Goal: Obtain resource: Download file/media

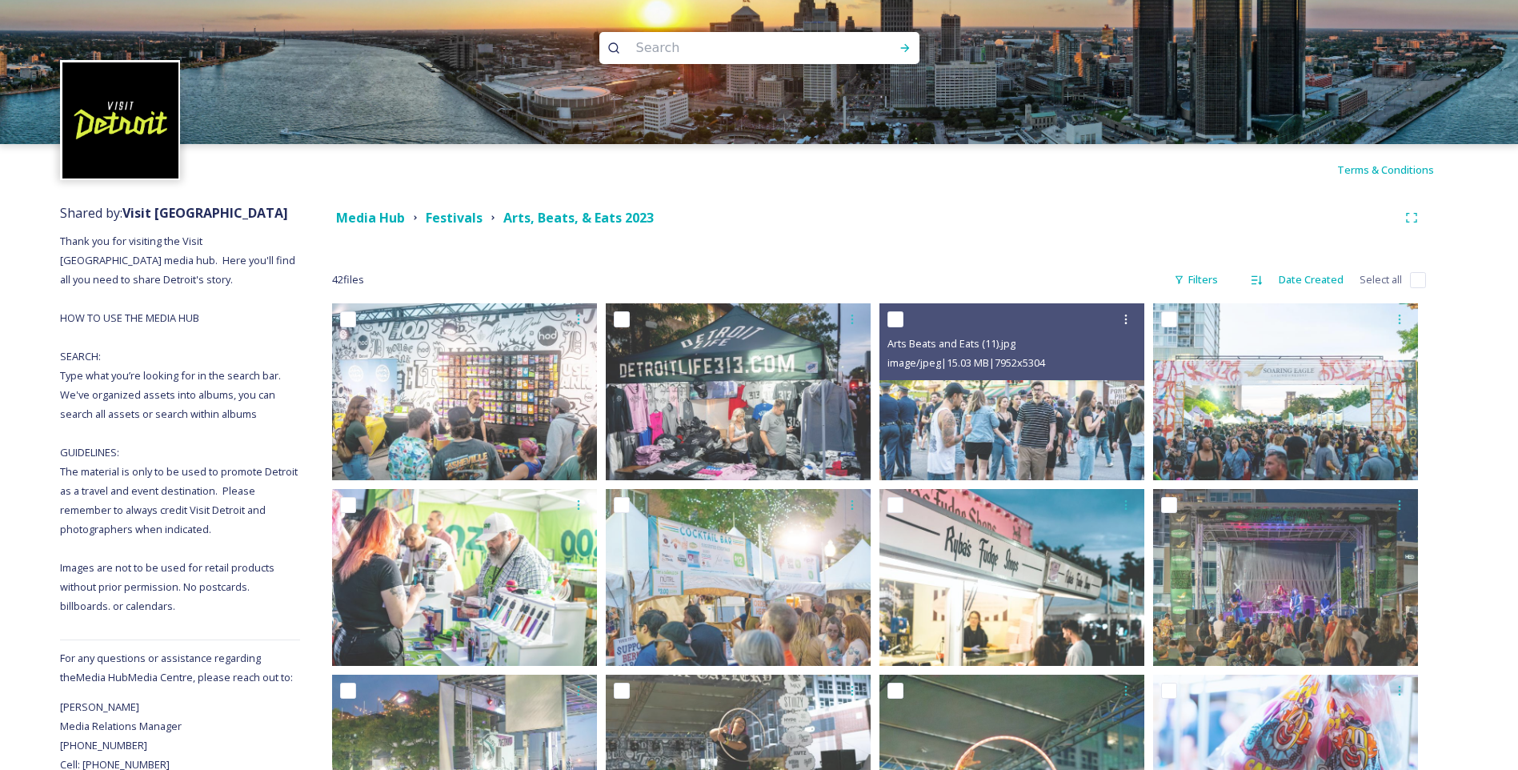
click at [726, 50] on input at bounding box center [737, 47] width 219 height 35
type input "riverwalk"
click at [897, 54] on div "Run Search" at bounding box center [905, 48] width 29 height 29
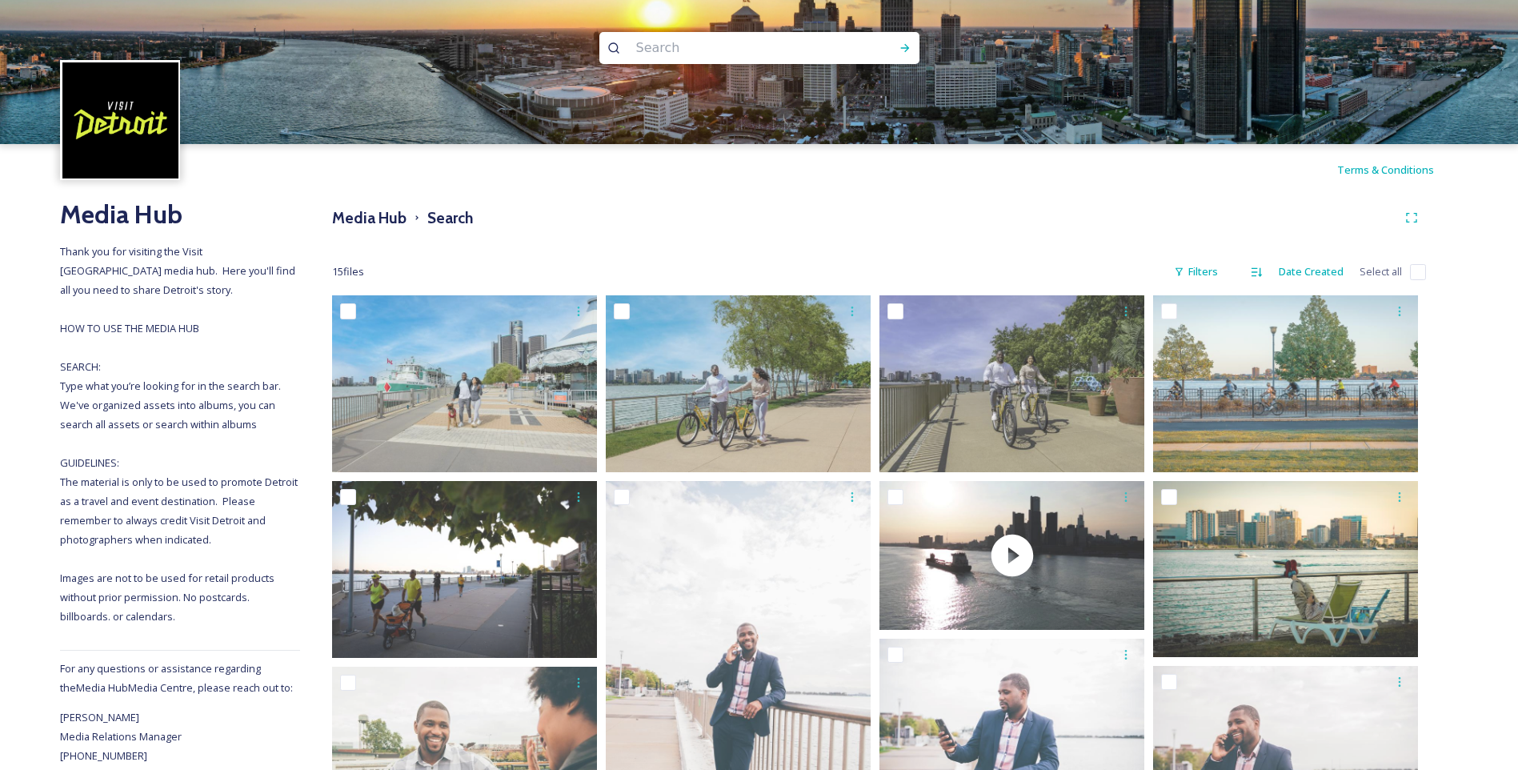
click at [765, 51] on input at bounding box center [737, 47] width 219 height 35
type input "river"
click at [902, 50] on icon at bounding box center [905, 48] width 13 height 13
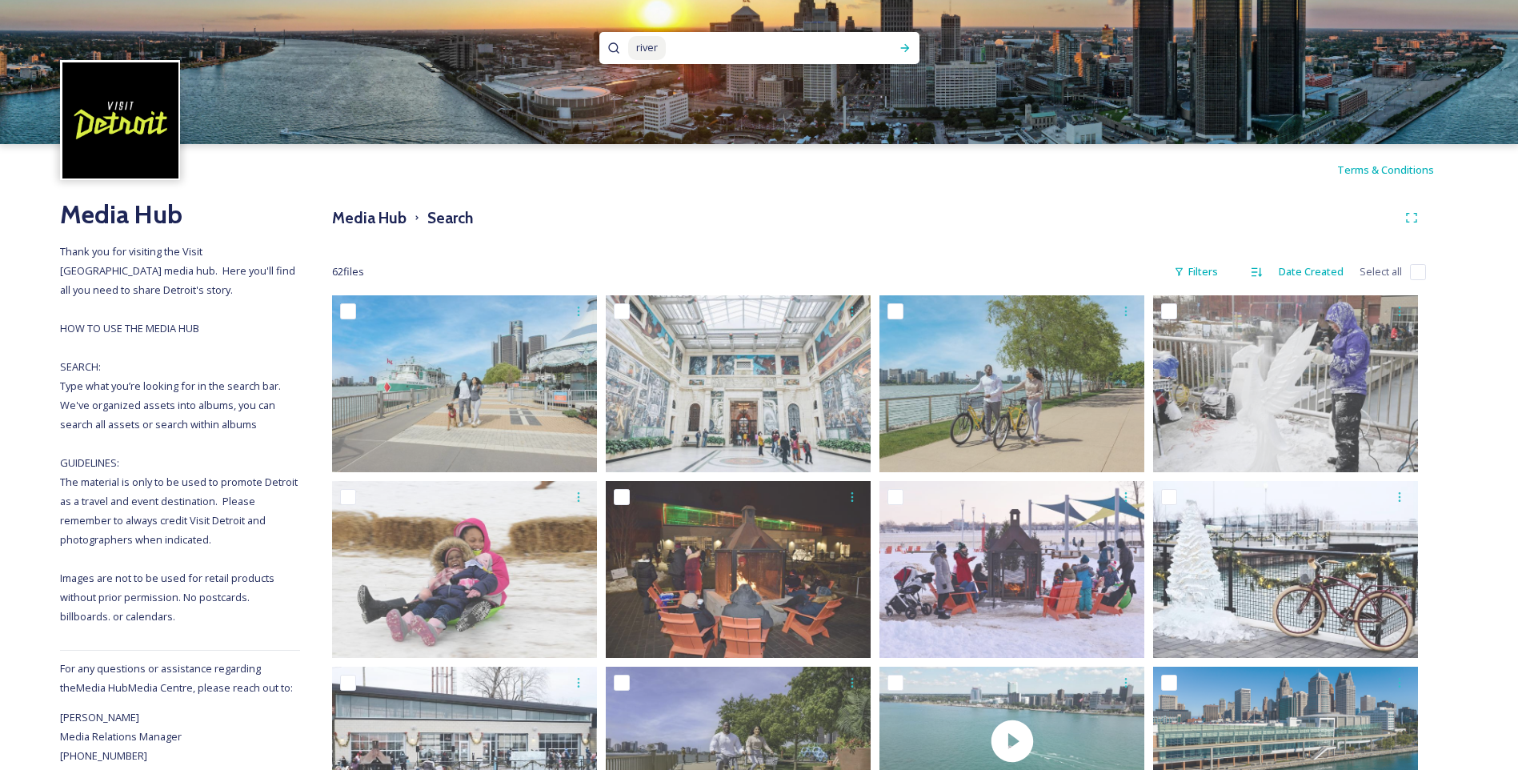
click at [756, 55] on input at bounding box center [767, 47] width 200 height 35
type input "r"
type input "riverwalk"
click at [904, 48] on icon at bounding box center [904, 48] width 9 height 8
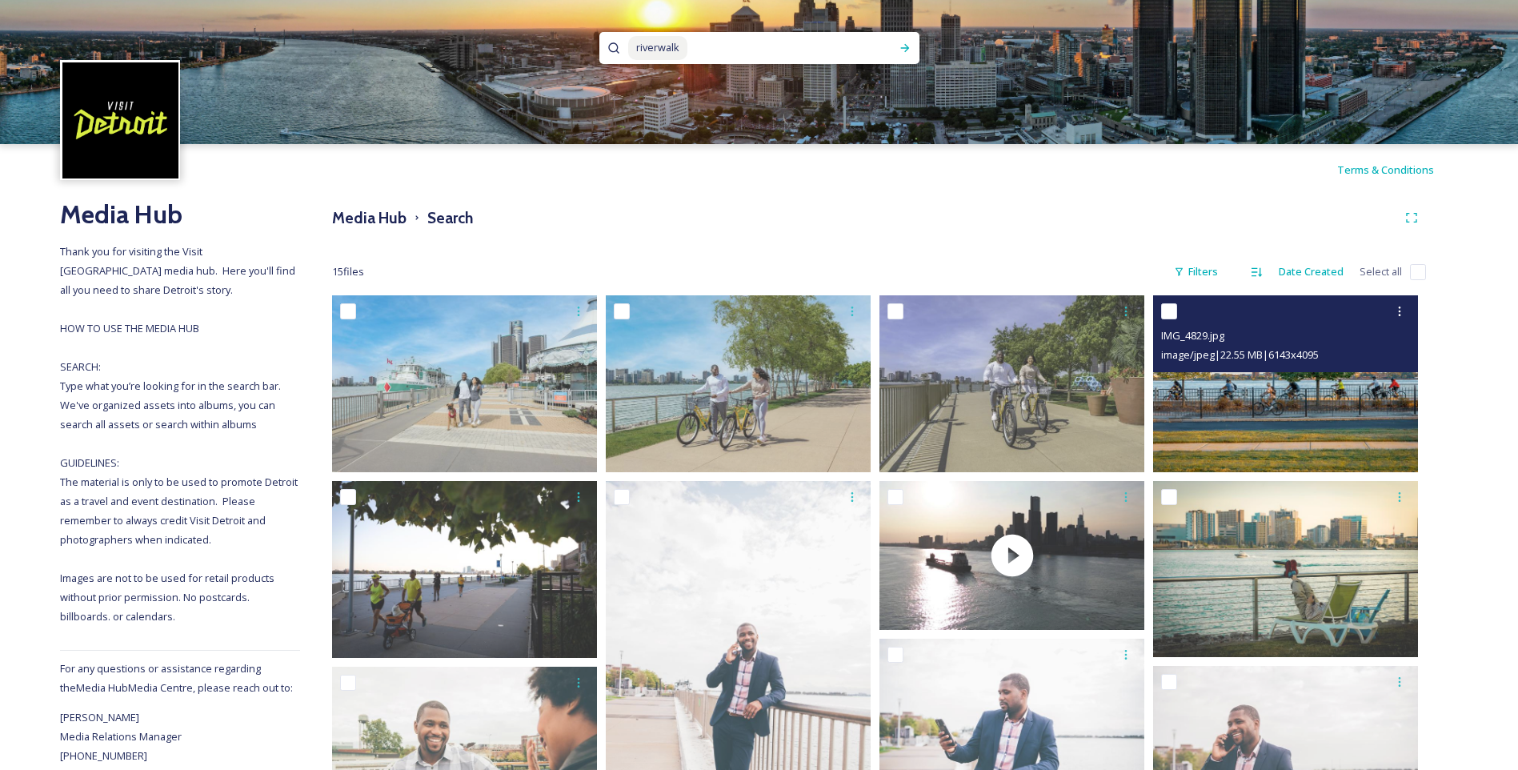
click at [1289, 414] on img at bounding box center [1285, 383] width 265 height 177
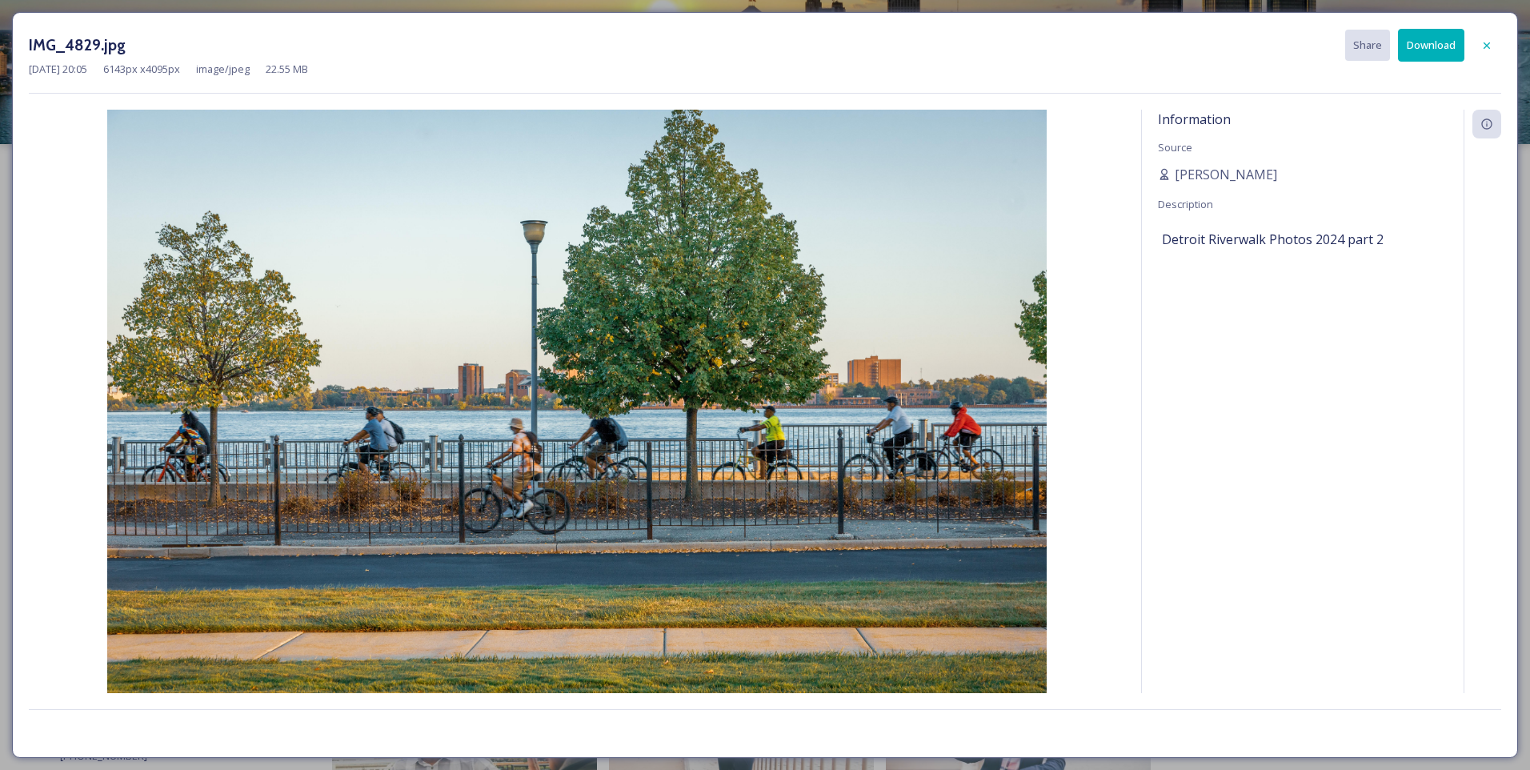
click at [1423, 34] on button "Download" at bounding box center [1431, 45] width 66 height 33
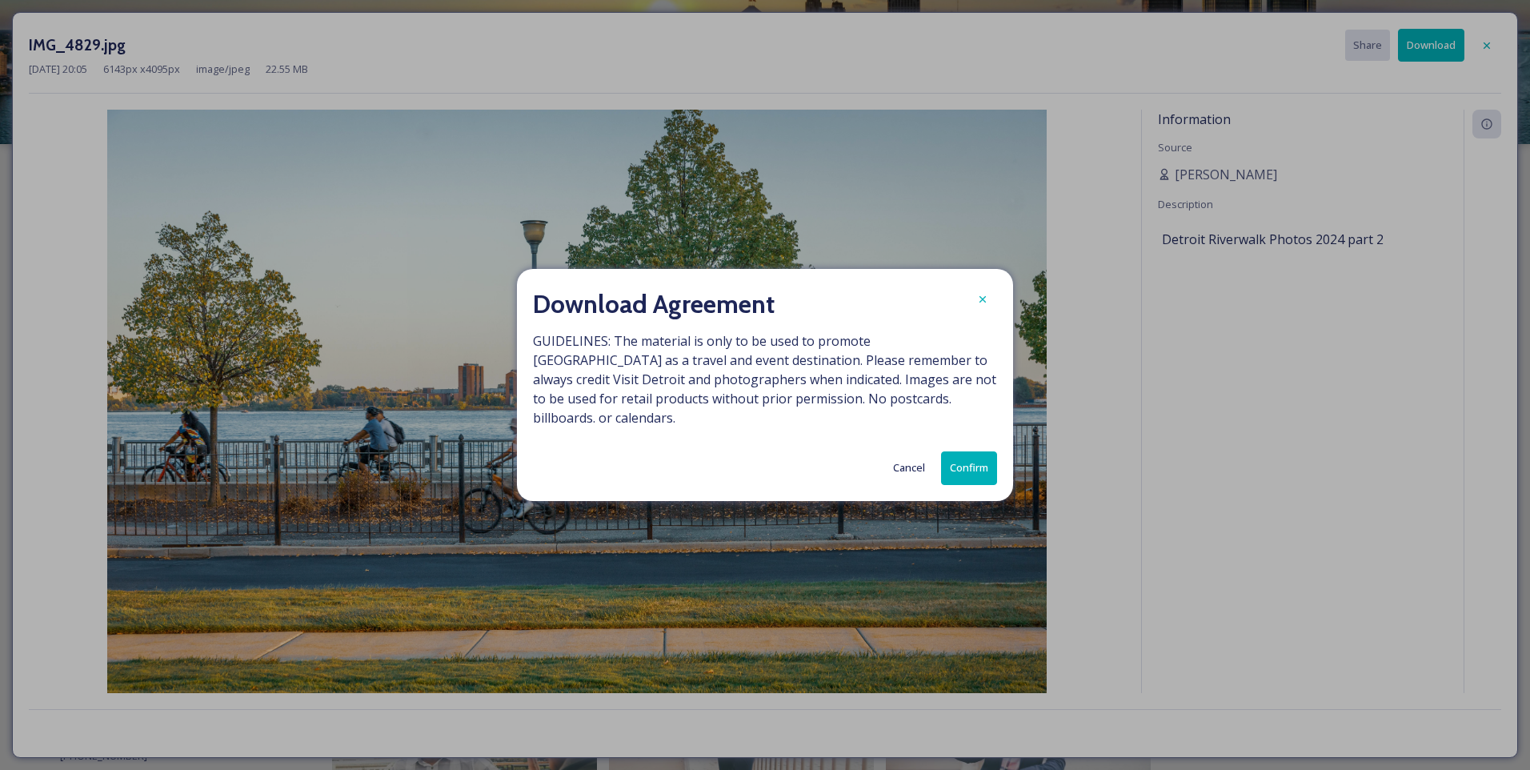
click at [980, 461] on button "Confirm" at bounding box center [969, 467] width 56 height 33
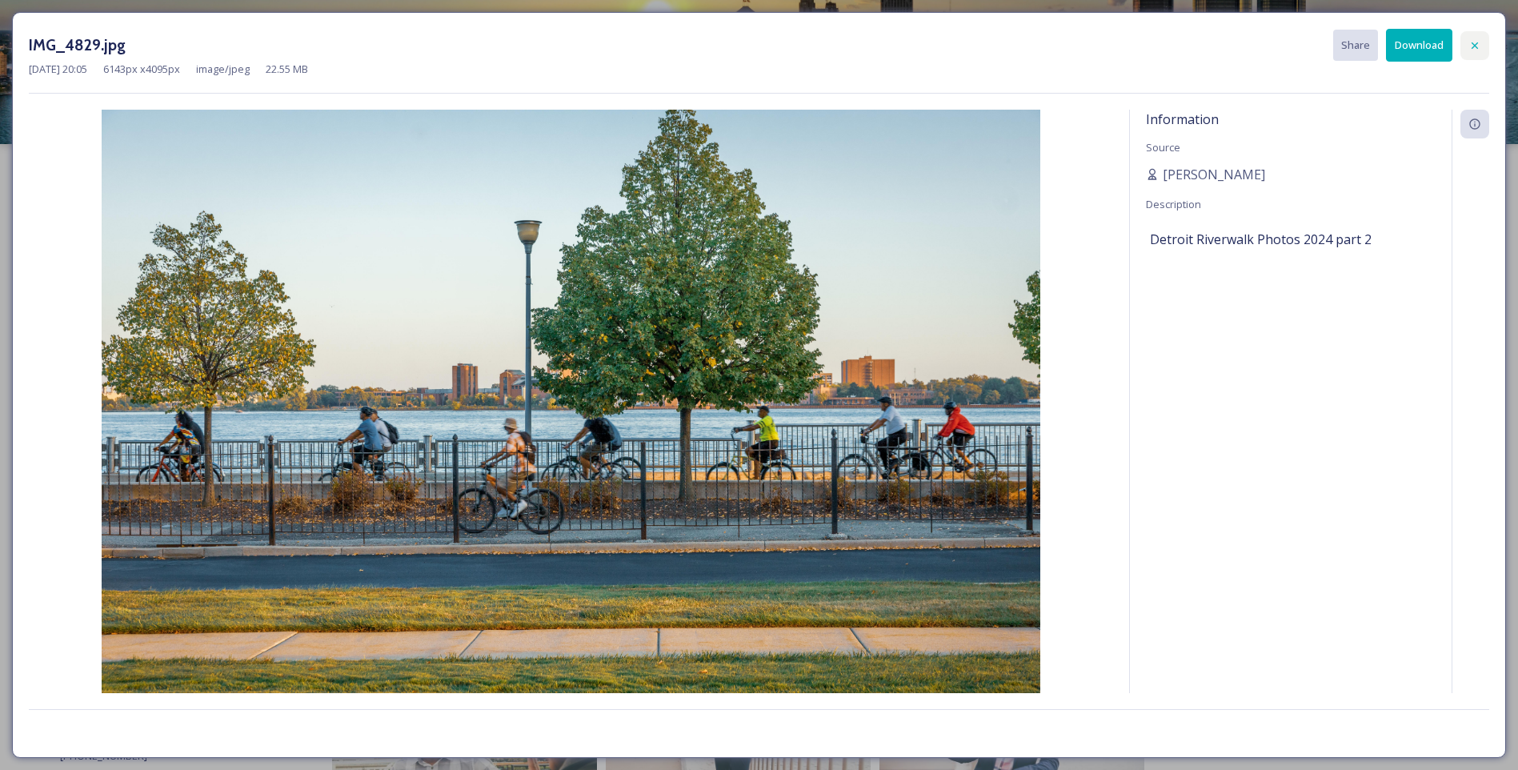
click at [1473, 39] on icon at bounding box center [1474, 45] width 13 height 13
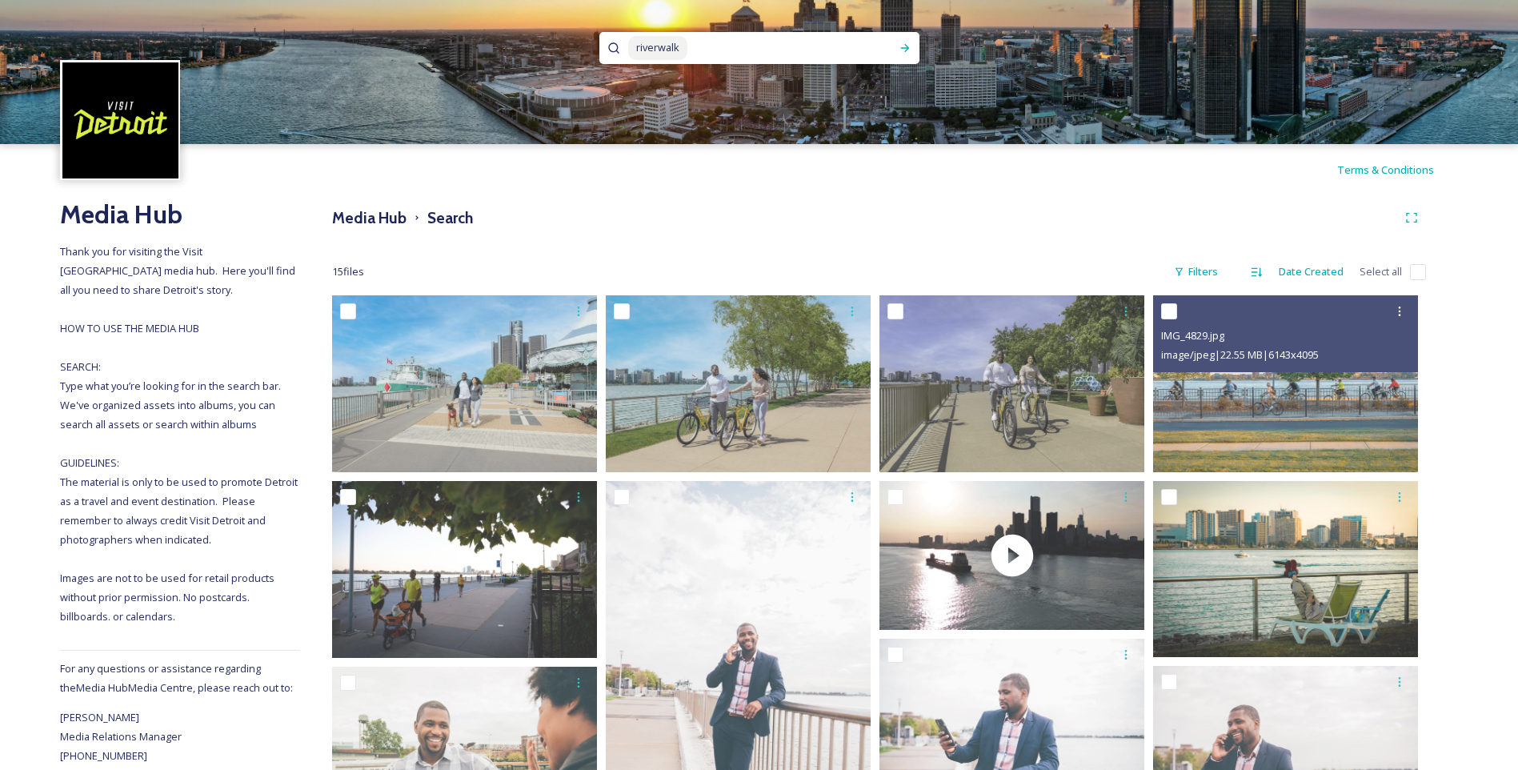
click at [1469, 426] on div "Media Hub Thank you for visiting the Visit [GEOGRAPHIC_DATA] media hub. Here yo…" at bounding box center [759, 739] width 1518 height 1089
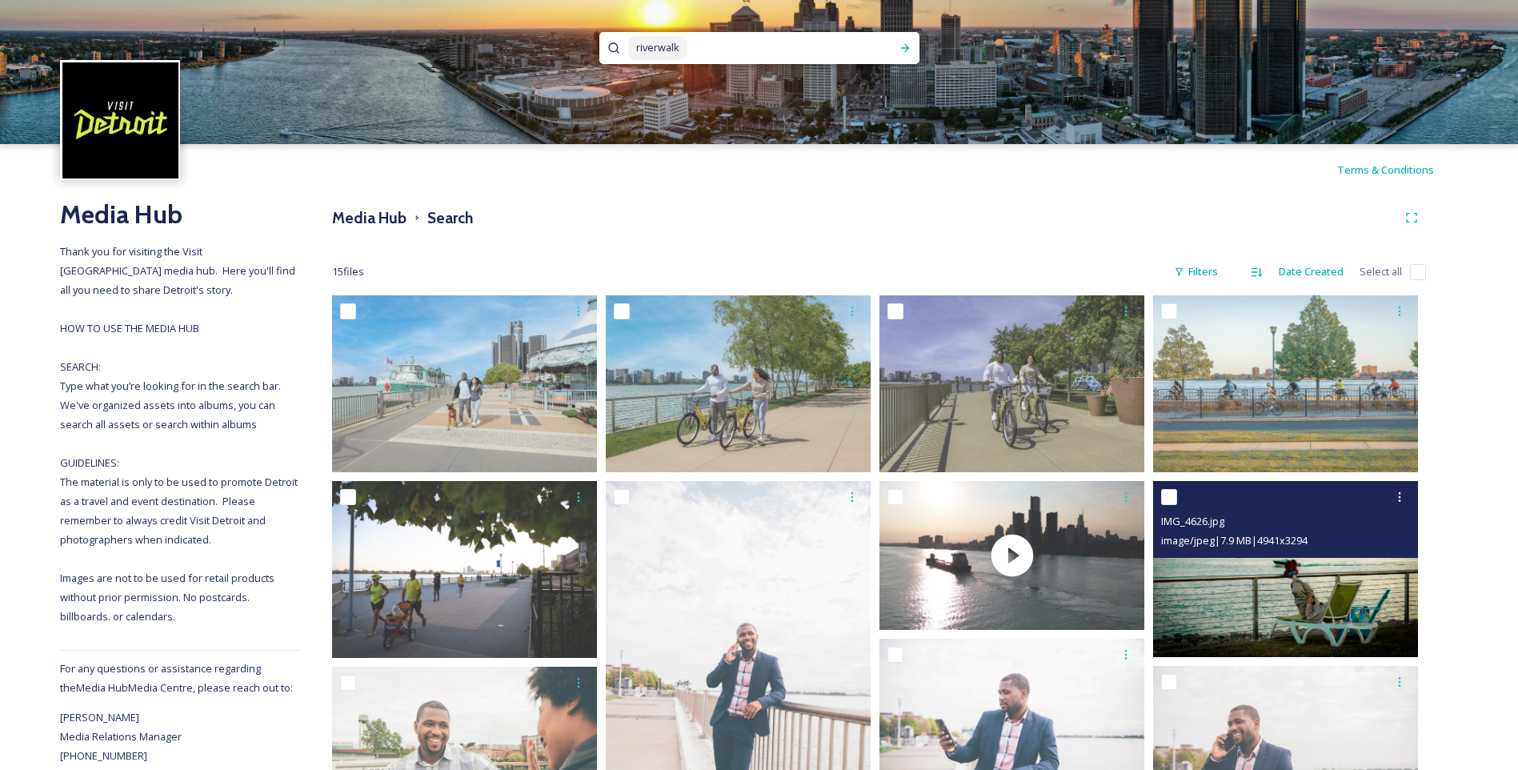
click at [1314, 591] on img at bounding box center [1285, 569] width 265 height 177
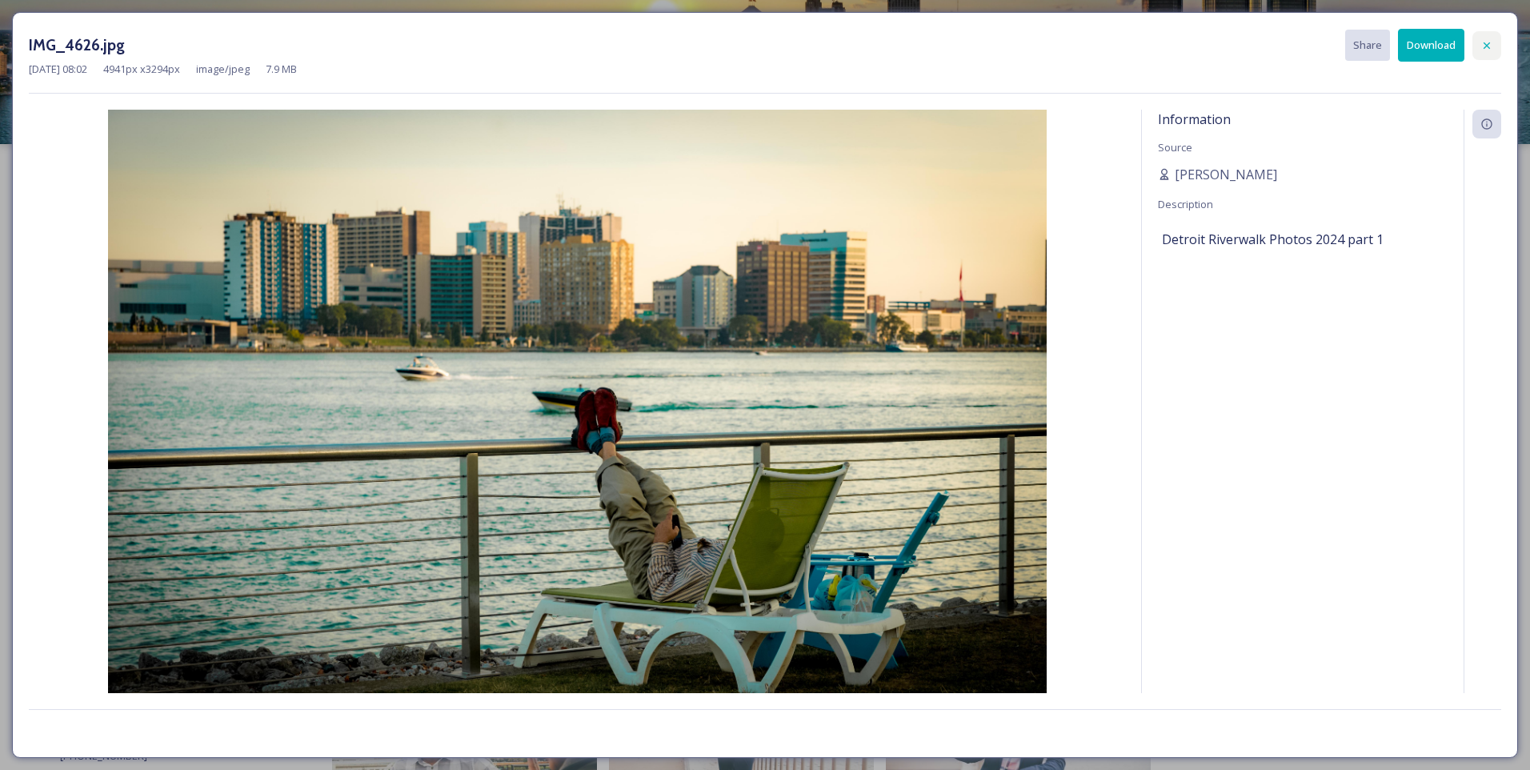
click at [1493, 38] on div at bounding box center [1486, 45] width 29 height 29
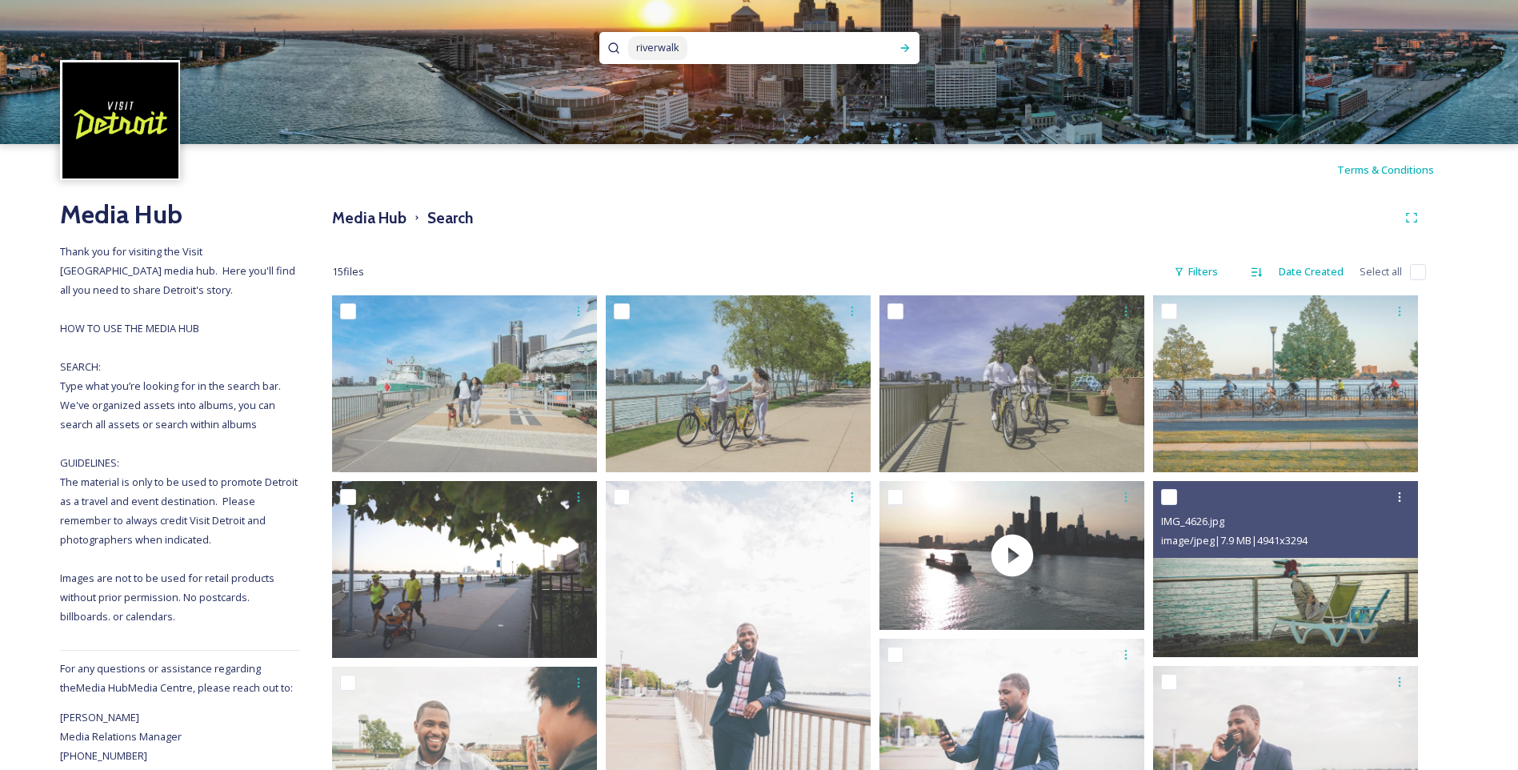
click at [695, 49] on input at bounding box center [783, 47] width 189 height 35
type input "water"
click at [907, 46] on icon at bounding box center [904, 48] width 9 height 8
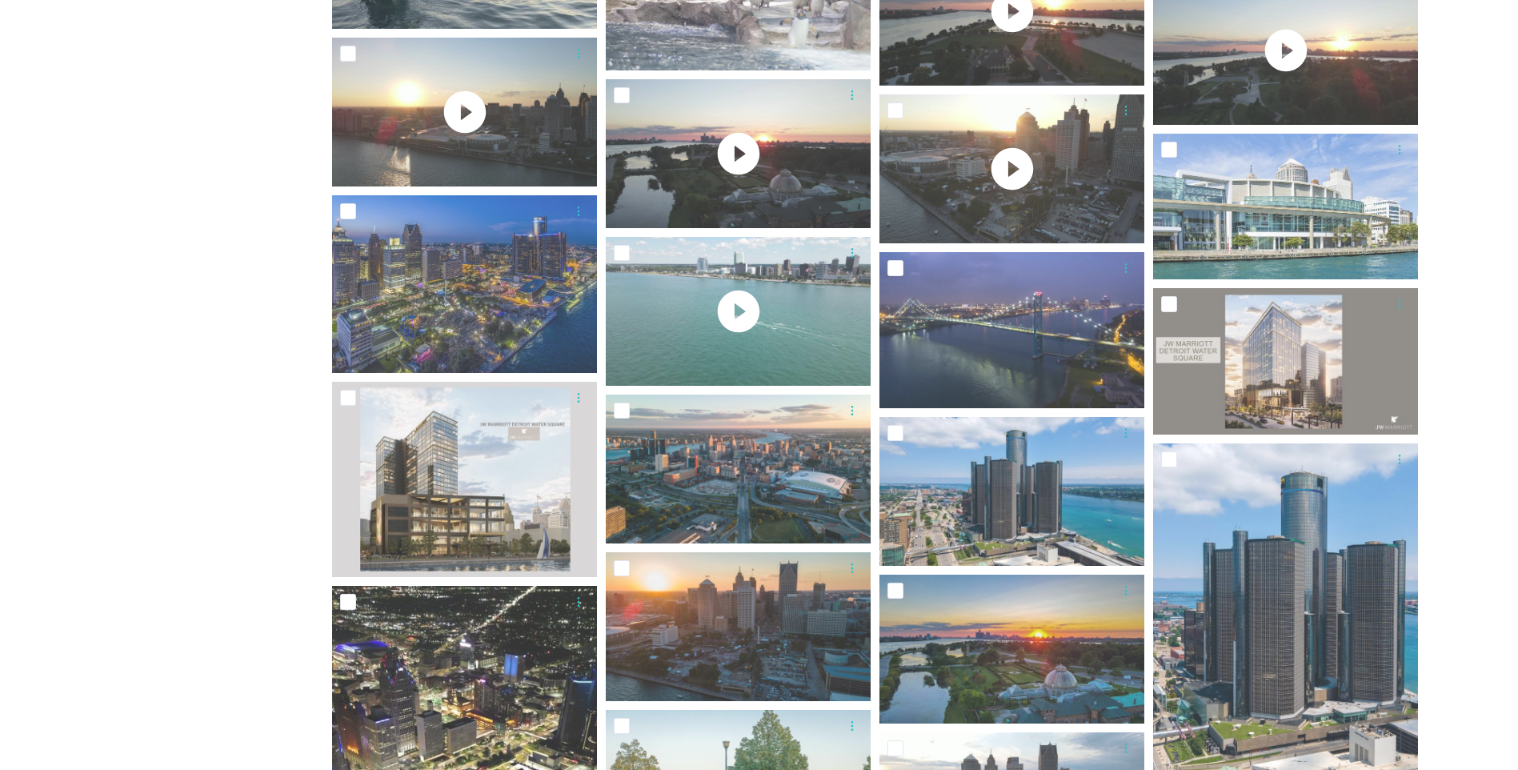
scroll to position [1200, 0]
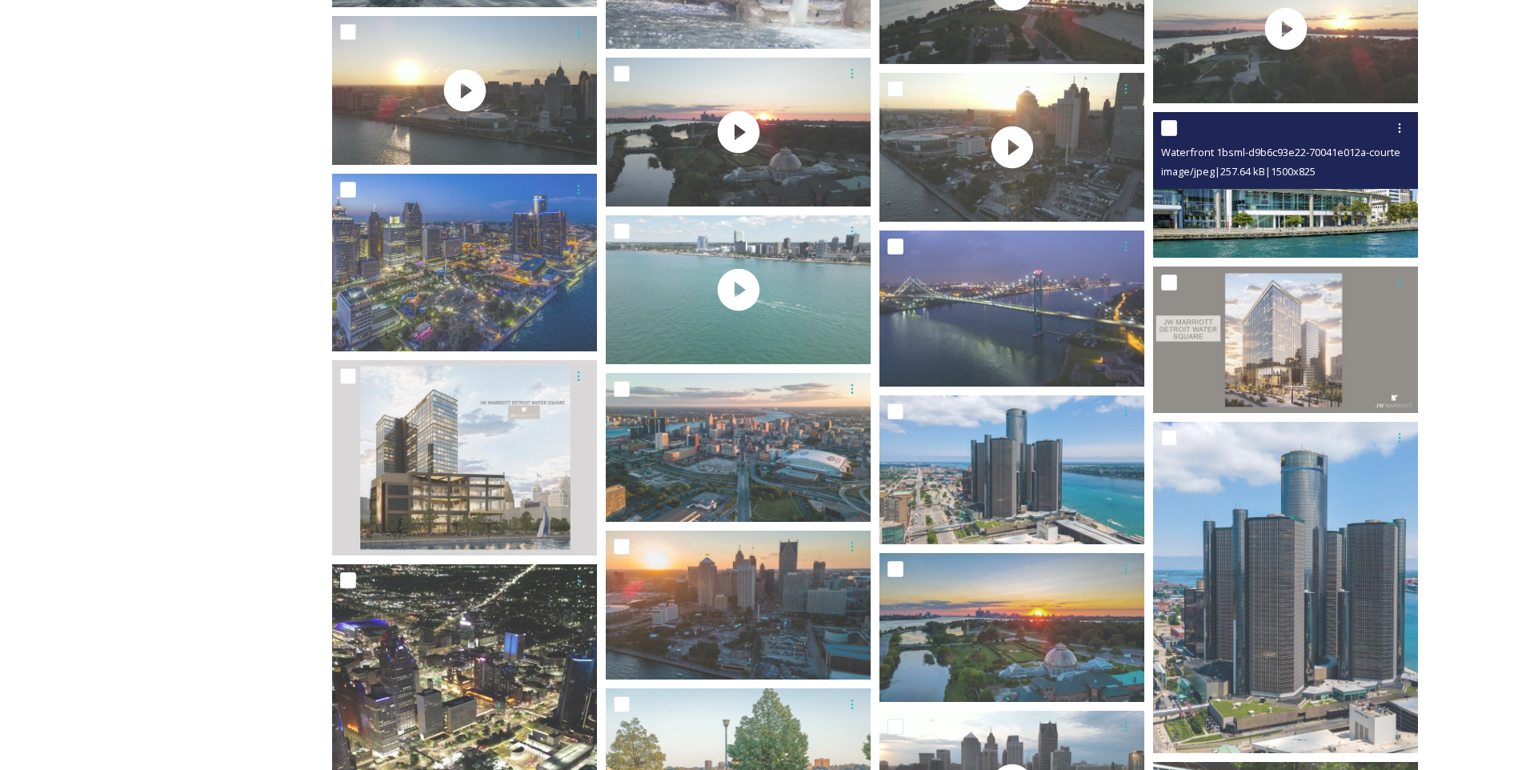
click at [1293, 214] on img at bounding box center [1285, 185] width 265 height 146
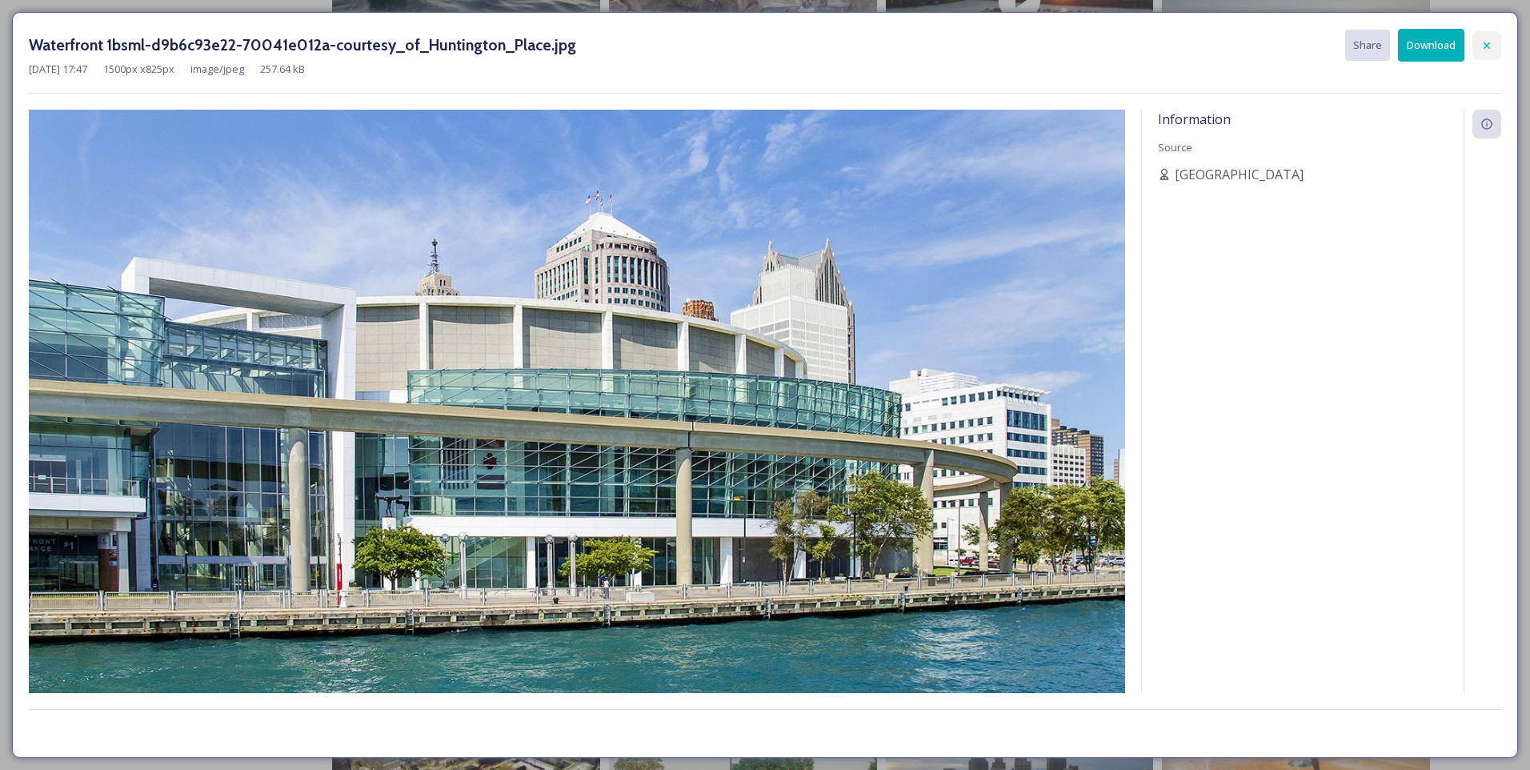
click at [1488, 41] on icon at bounding box center [1486, 45] width 13 height 13
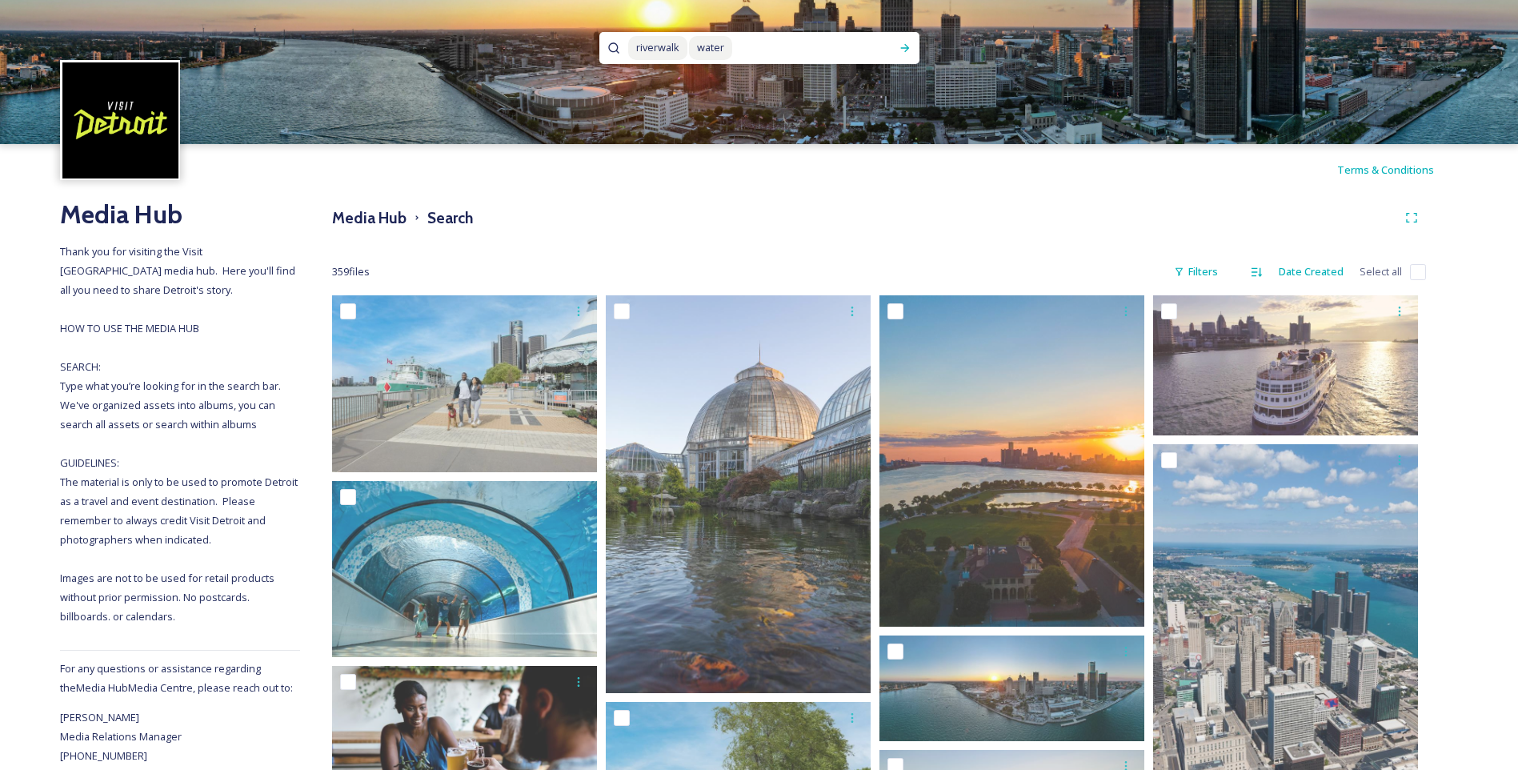
click at [789, 47] on input at bounding box center [812, 47] width 157 height 35
type input "w"
type input "r"
type input "bridge"
click at [902, 42] on icon at bounding box center [905, 48] width 13 height 13
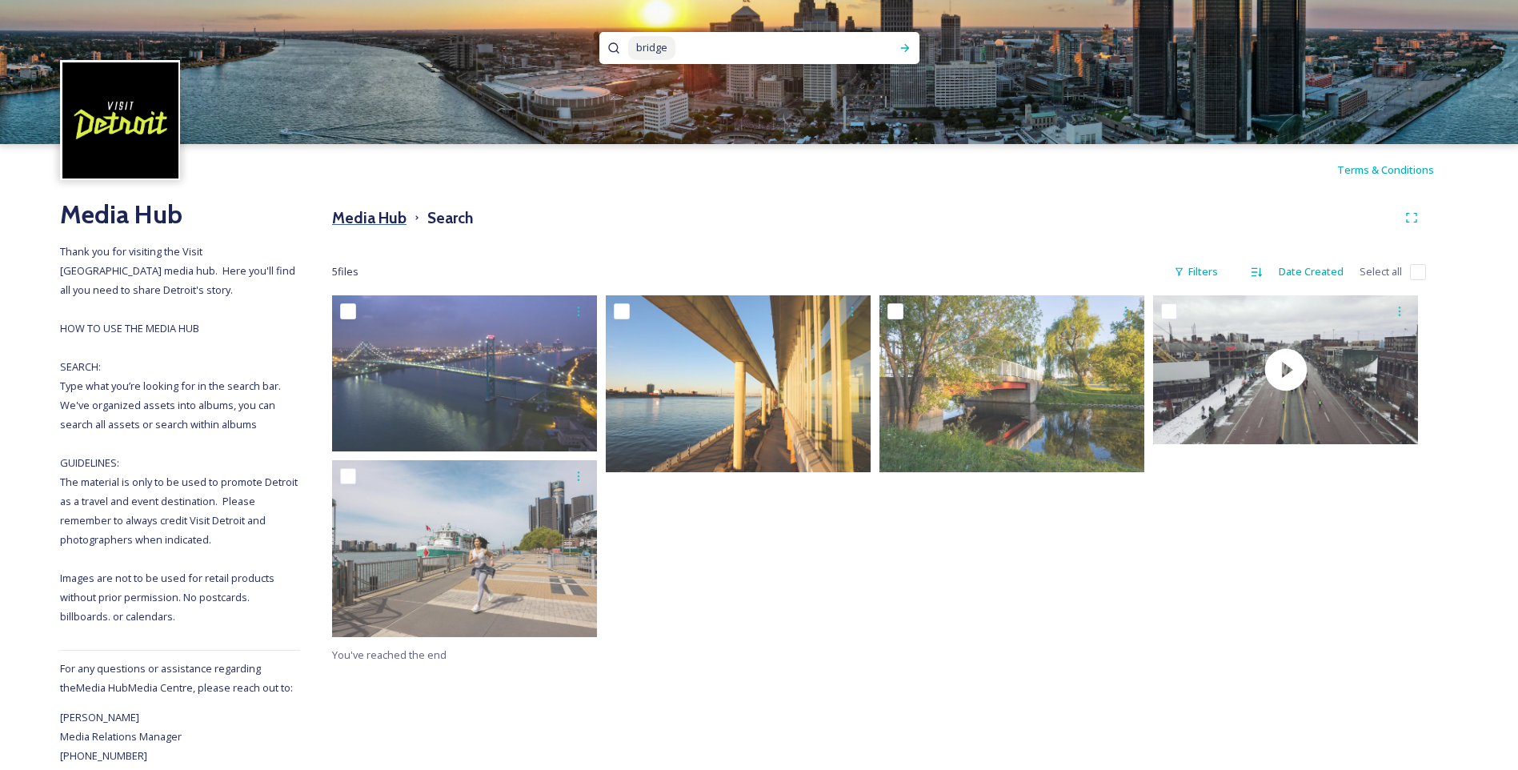
click at [385, 220] on h3 "Media Hub" at bounding box center [369, 217] width 74 height 23
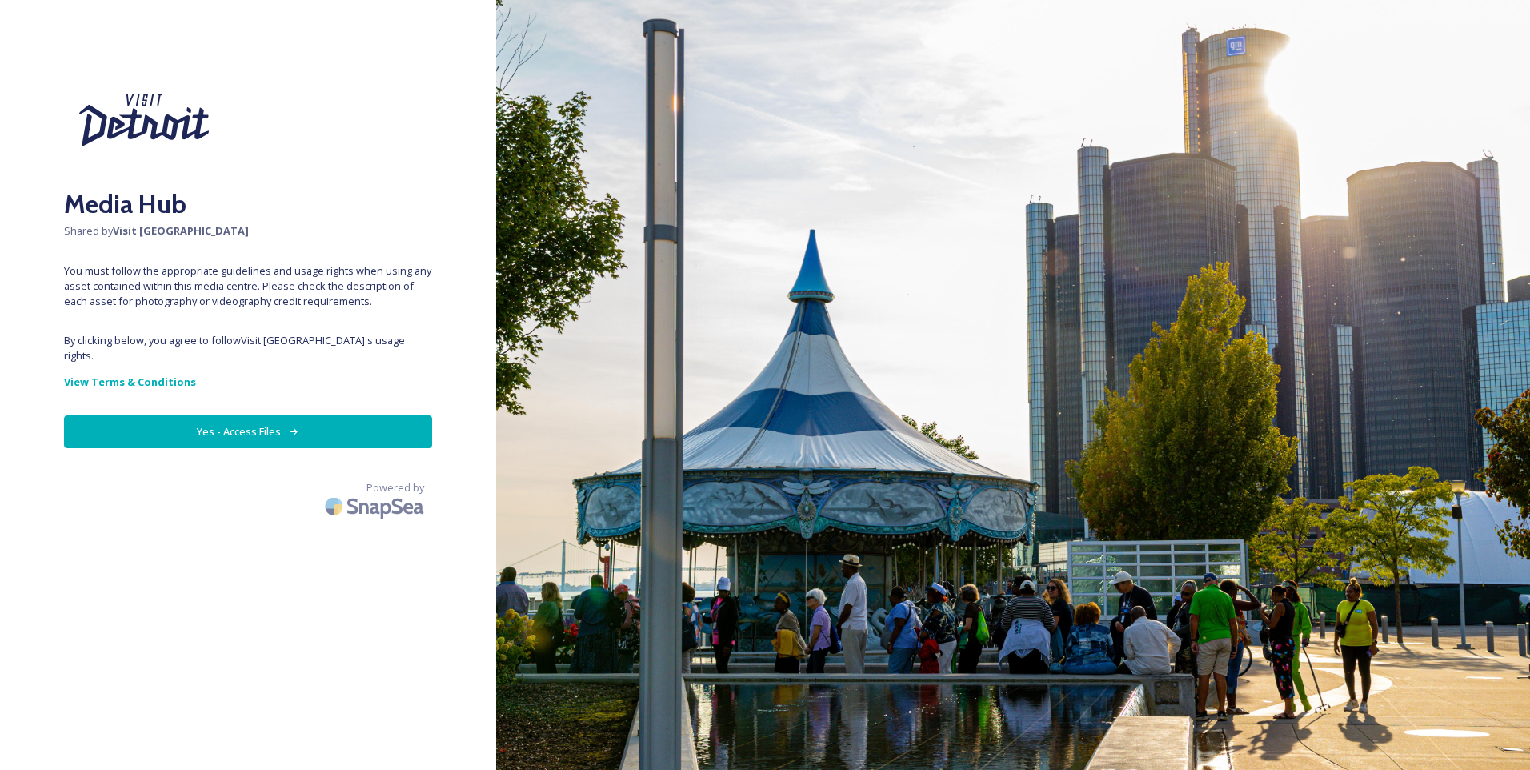
click at [250, 415] on button "Yes - Access Files" at bounding box center [248, 431] width 368 height 33
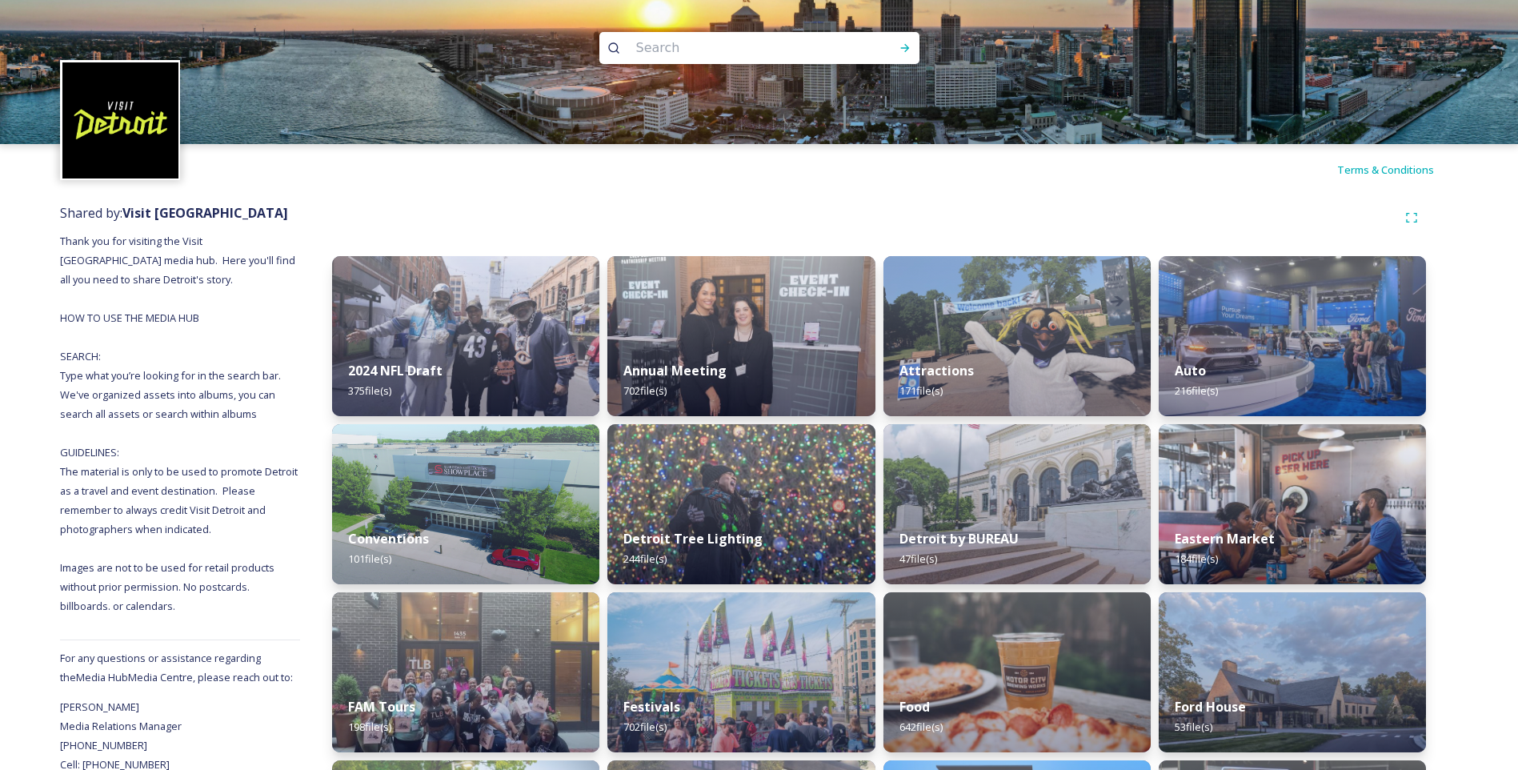
click at [667, 53] on input at bounding box center [737, 47] width 219 height 35
type input "c"
type input "beach"
click at [903, 51] on icon at bounding box center [905, 48] width 13 height 13
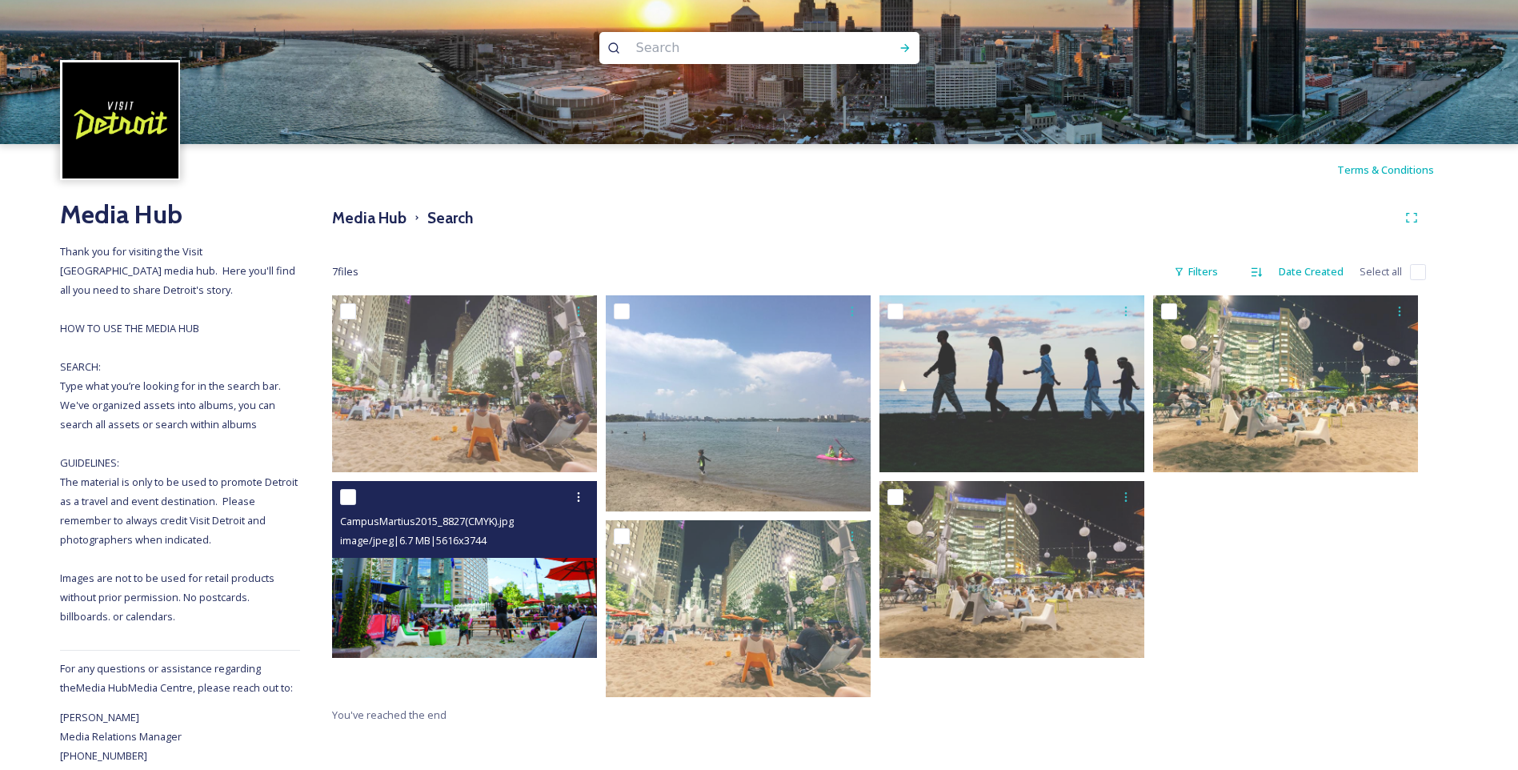
click at [439, 619] on img at bounding box center [464, 569] width 265 height 177
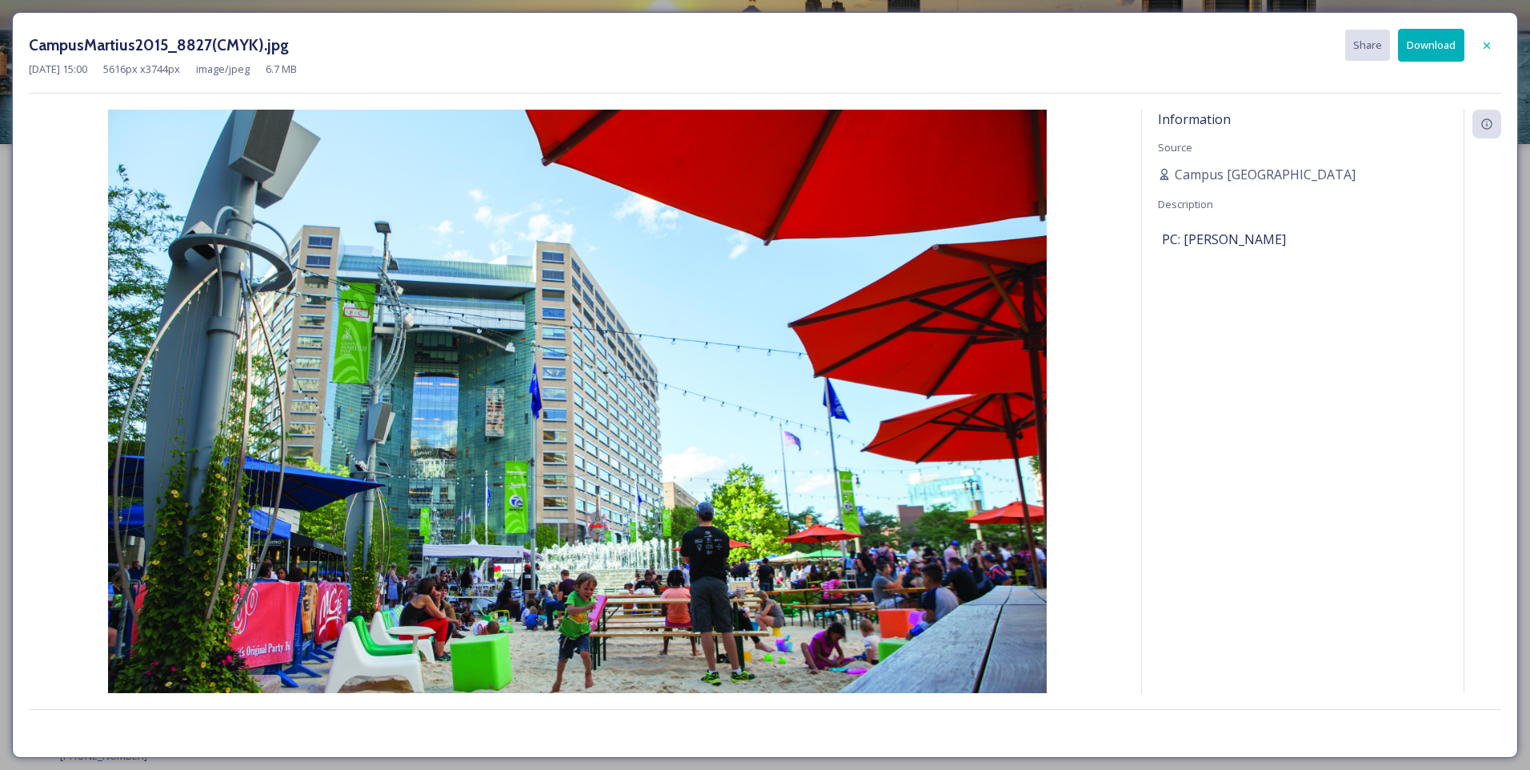
click at [1090, 285] on img at bounding box center [577, 423] width 1096 height 626
click at [1422, 42] on button "Download" at bounding box center [1431, 45] width 66 height 33
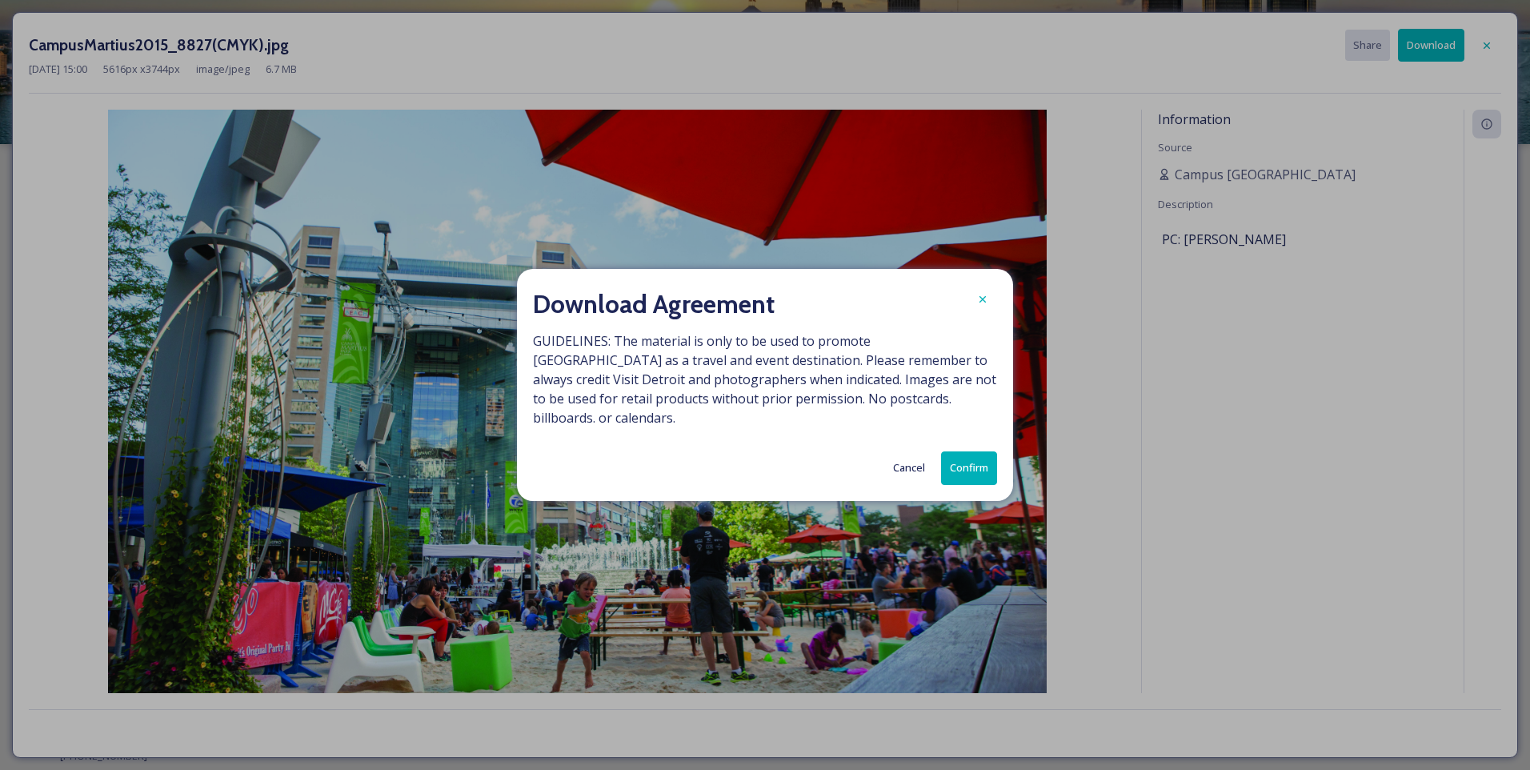
click at [972, 454] on button "Confirm" at bounding box center [969, 467] width 56 height 33
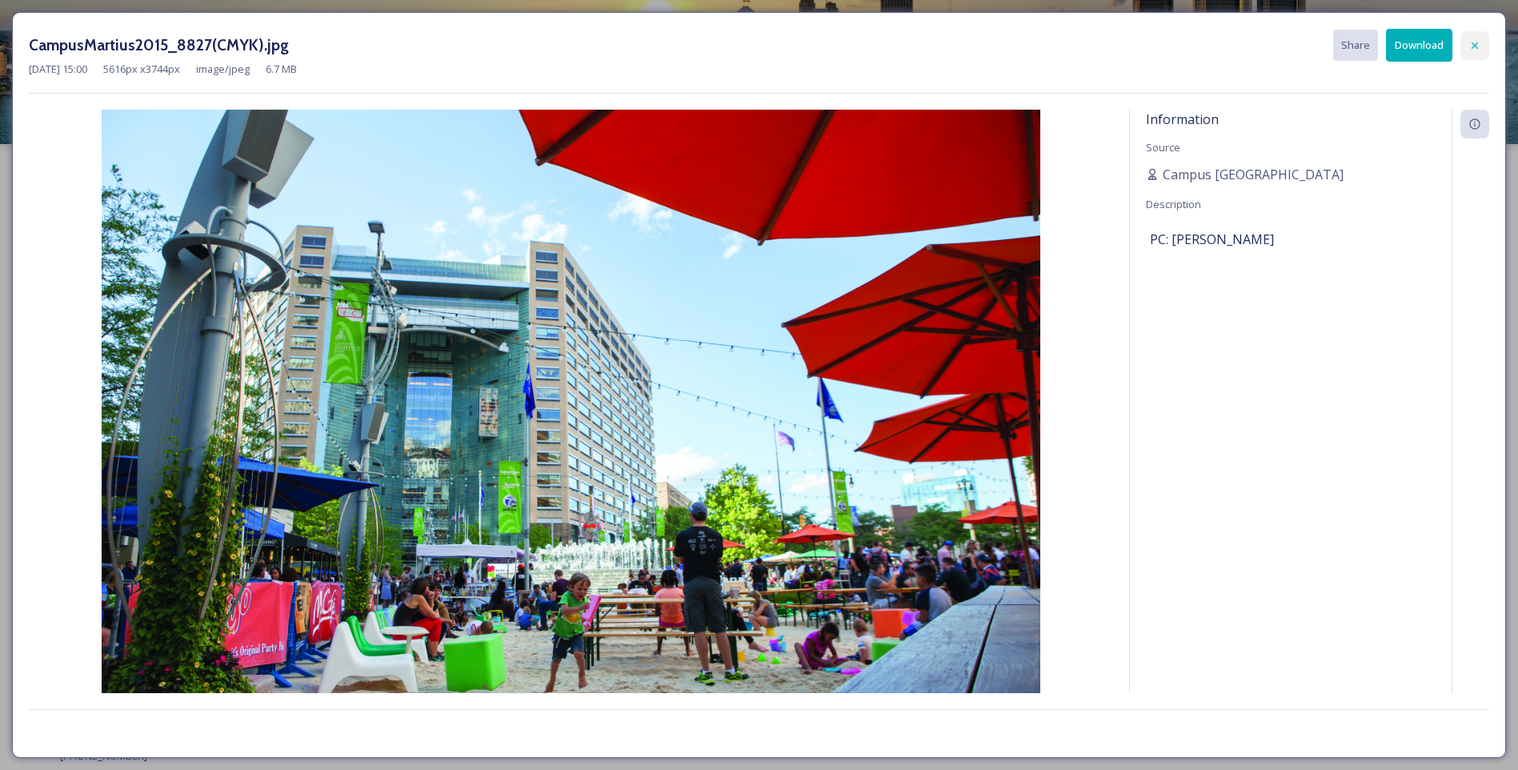
click at [1474, 46] on icon at bounding box center [1475, 45] width 6 height 6
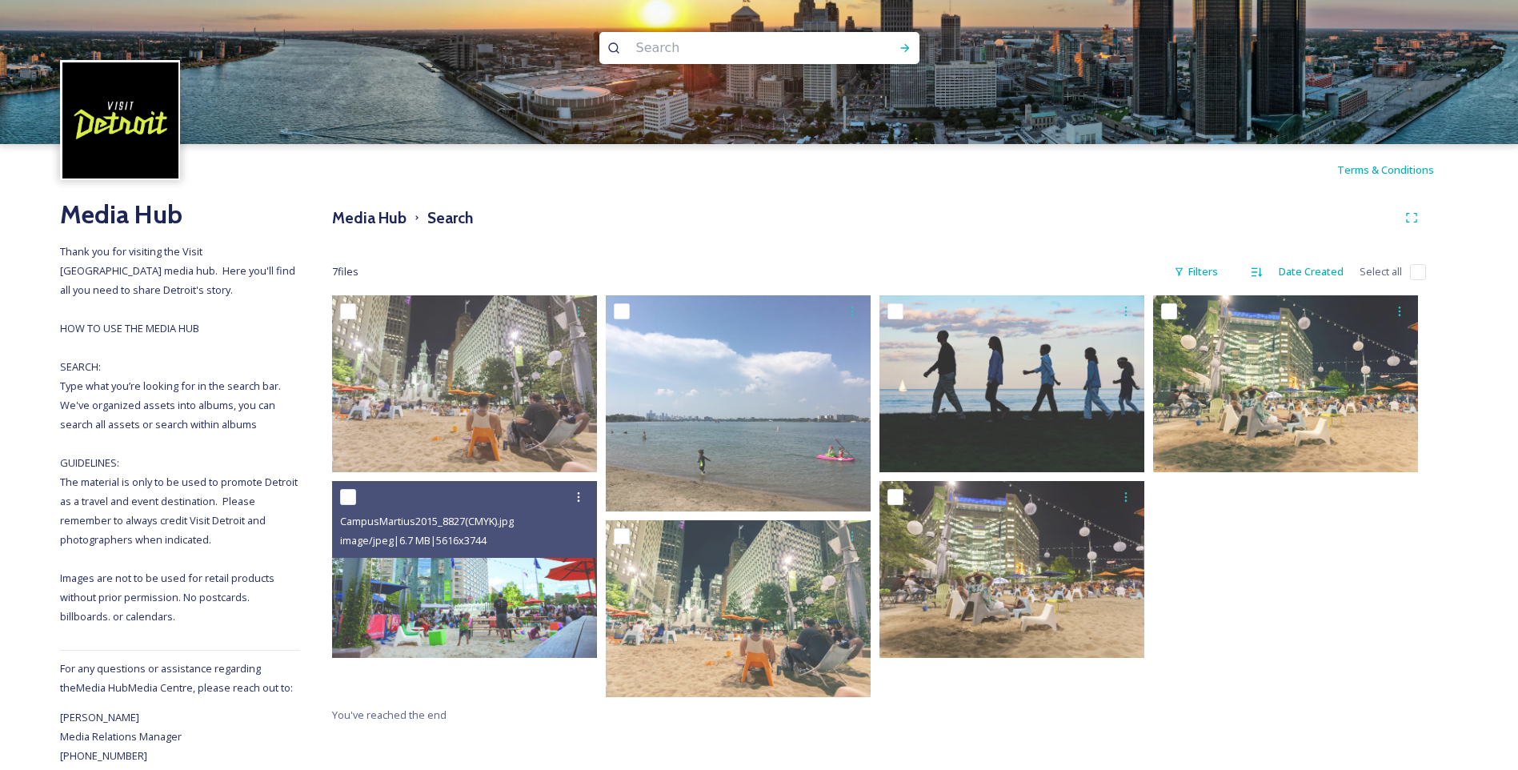
click at [965, 216] on div "Media Hub Search" at bounding box center [879, 217] width 1094 height 29
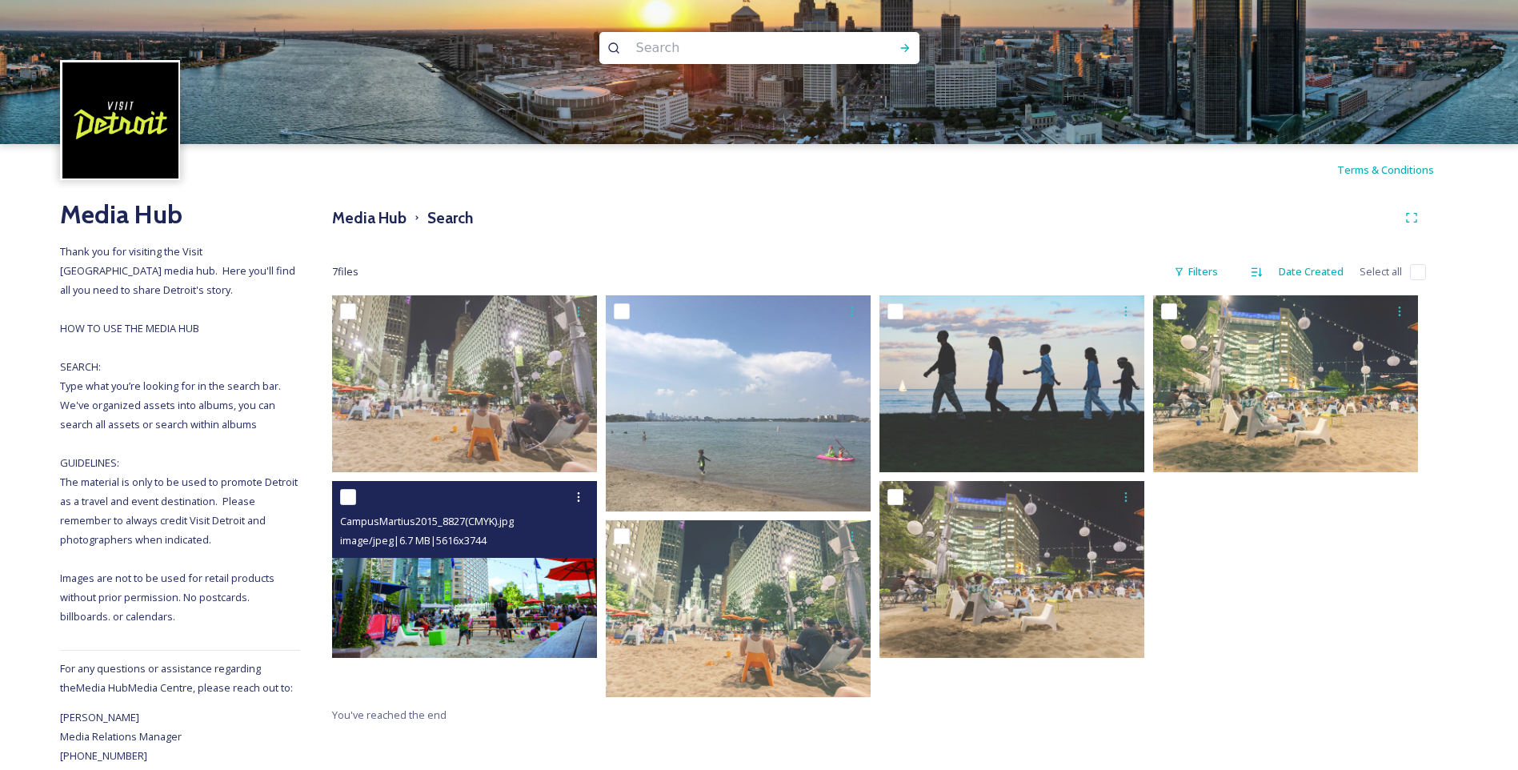
click at [438, 624] on img at bounding box center [464, 569] width 265 height 177
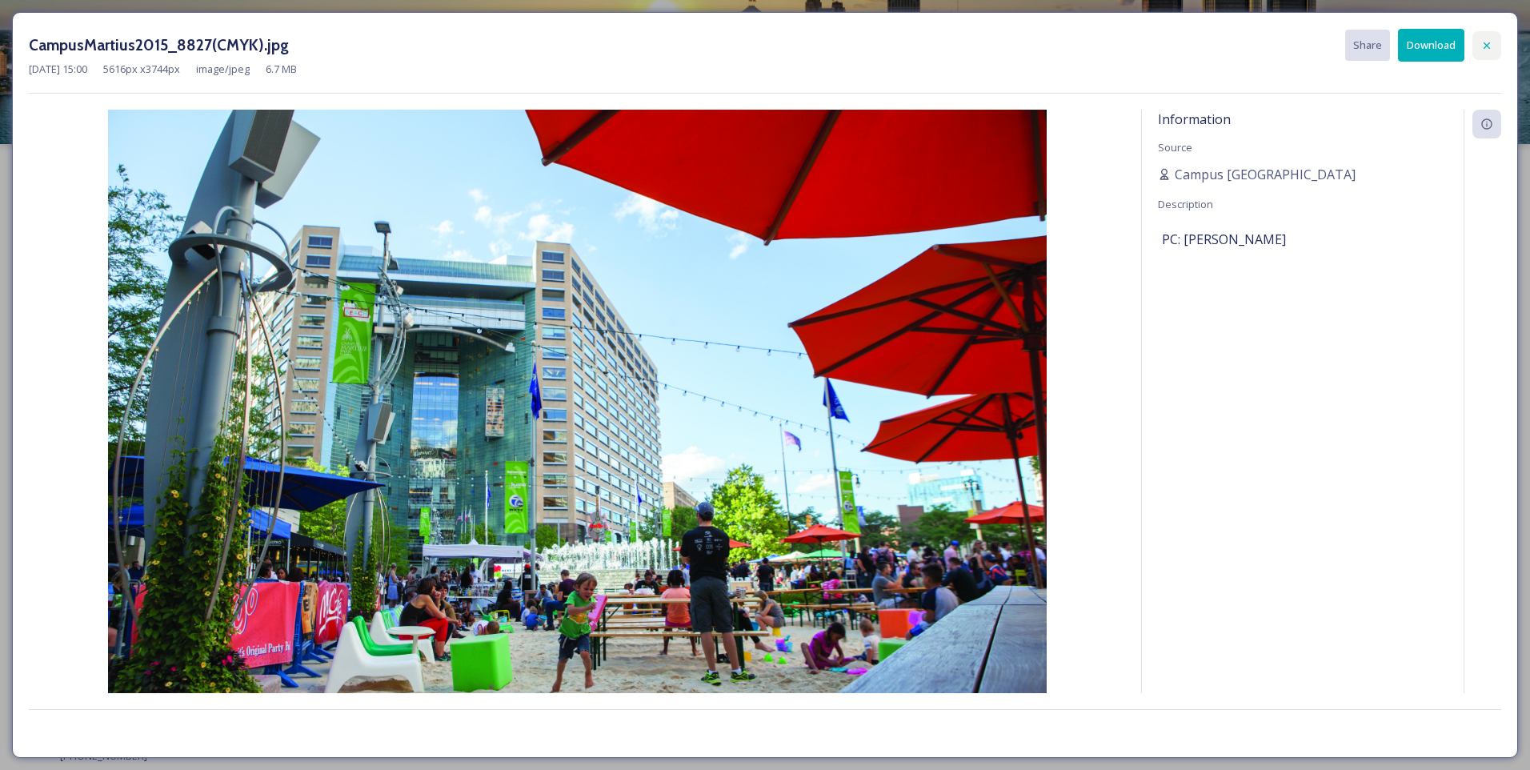
click at [1486, 44] on icon at bounding box center [1487, 45] width 6 height 6
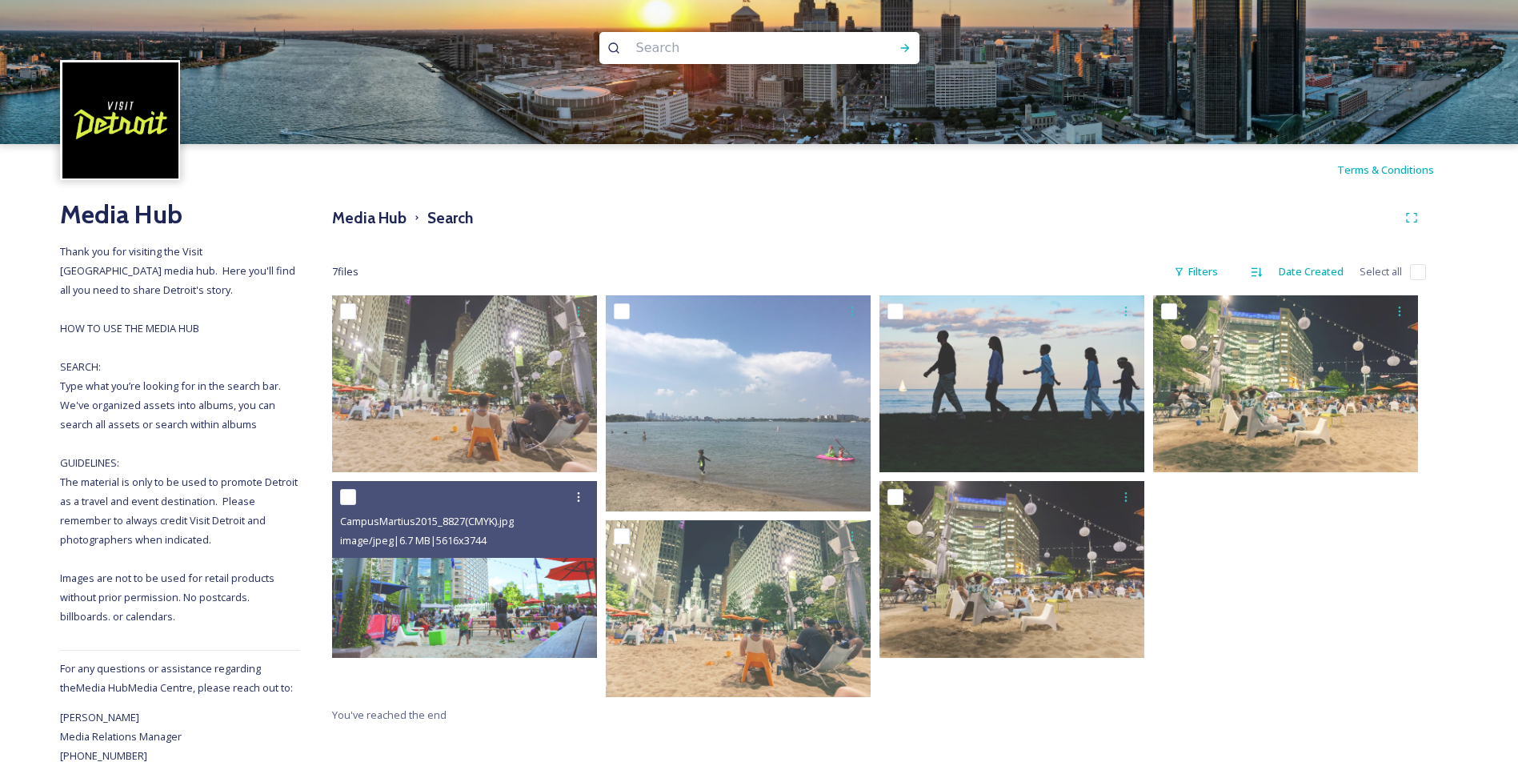
click at [686, 44] on input at bounding box center [737, 47] width 219 height 35
type input "riverwalk"
click at [905, 50] on icon at bounding box center [905, 48] width 13 height 13
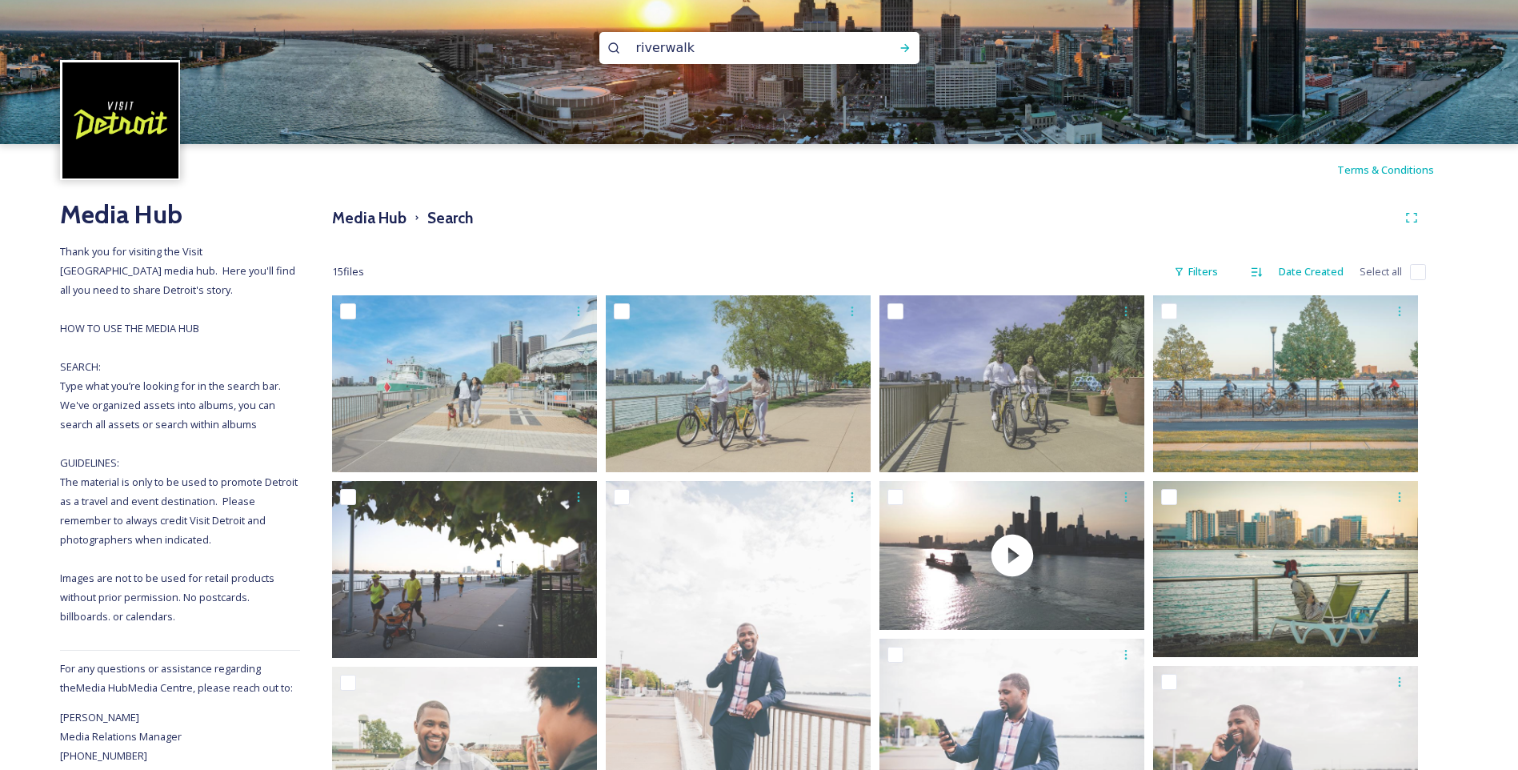
click at [358, 205] on div "Media Hub Search" at bounding box center [879, 217] width 1094 height 29
click at [366, 227] on h3 "Media Hub" at bounding box center [369, 217] width 74 height 23
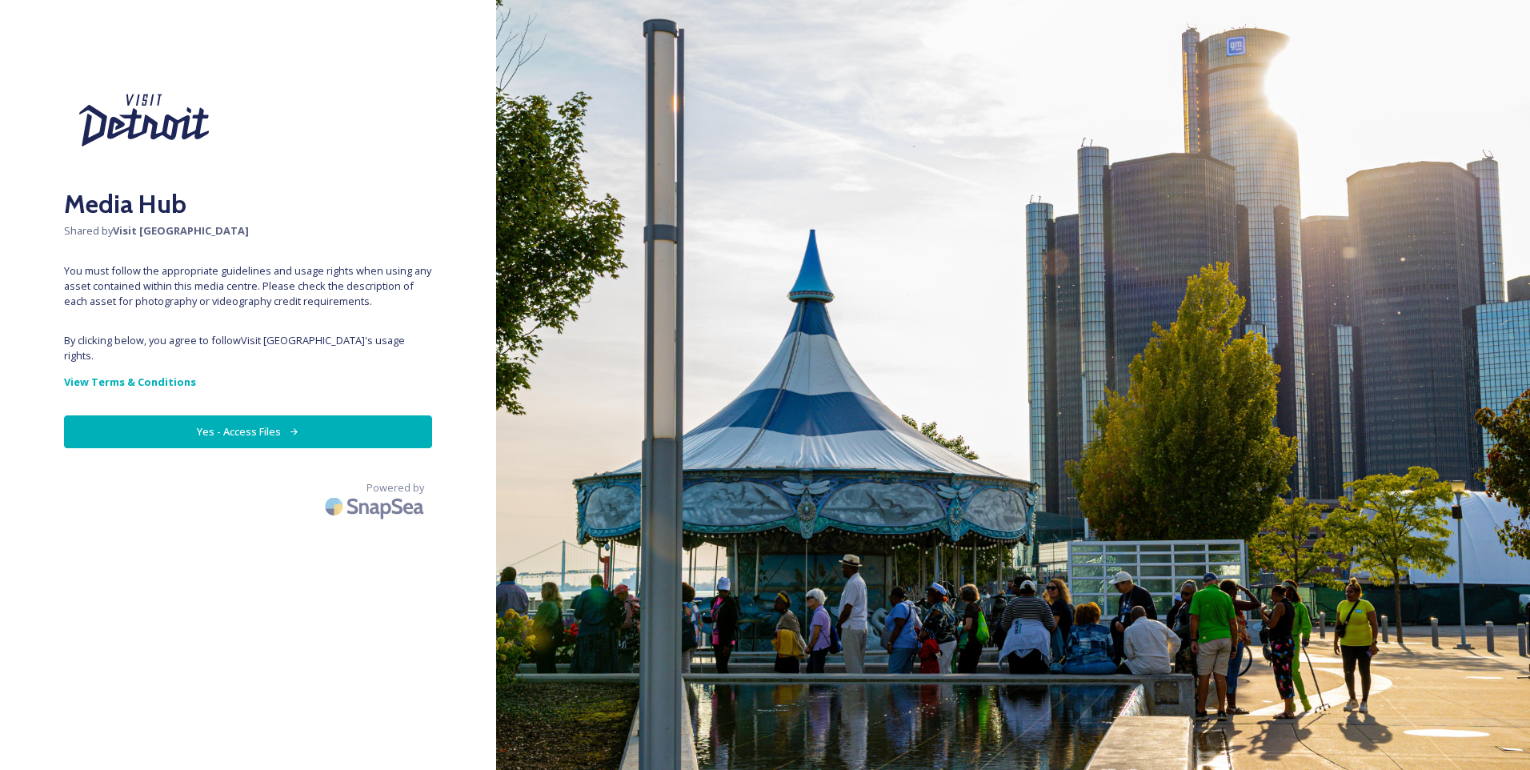
click at [278, 415] on button "Yes - Access Files" at bounding box center [248, 431] width 368 height 33
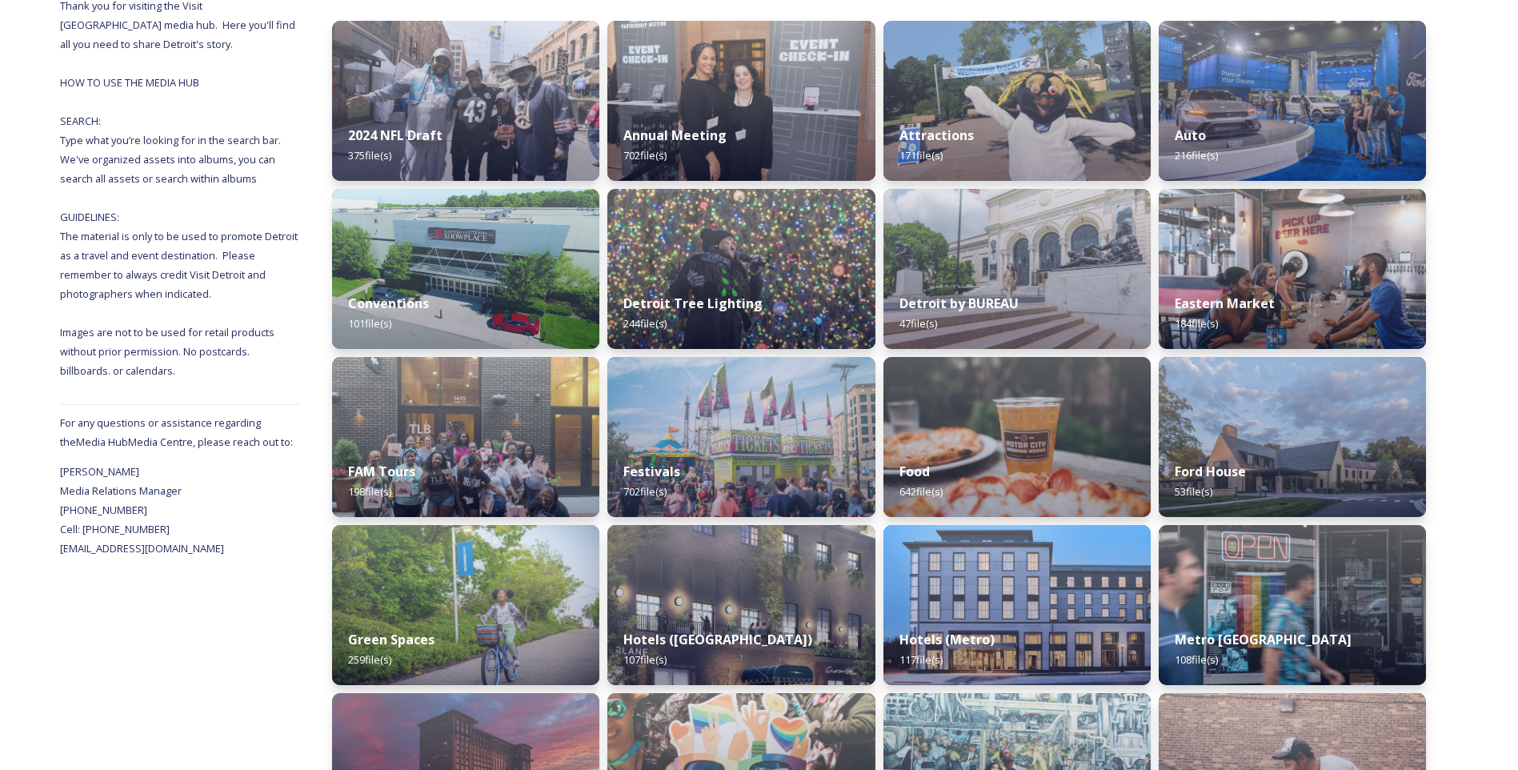
scroll to position [198, 0]
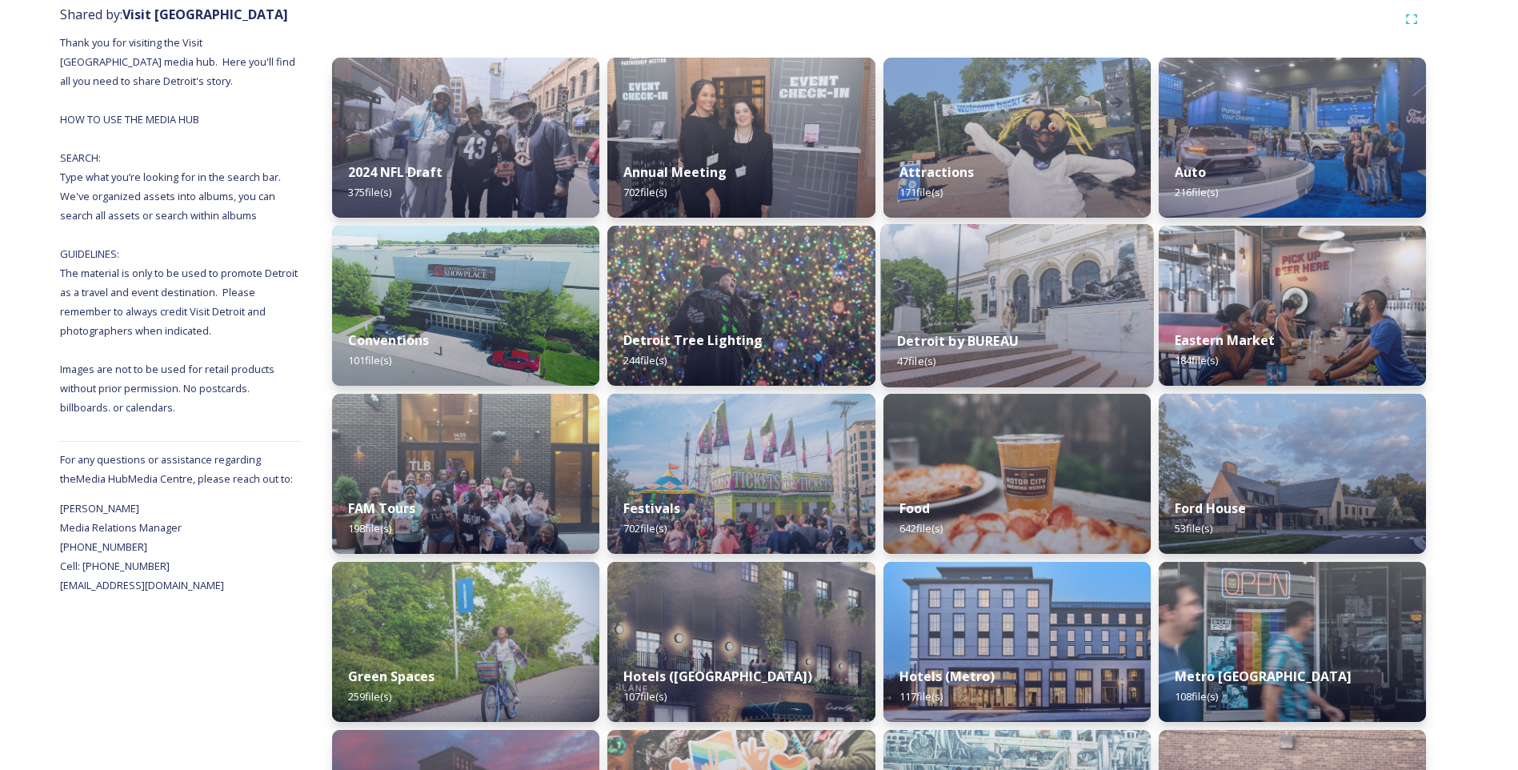
click at [1009, 326] on div "Detroit by BUREAU 47 file(s)" at bounding box center [1016, 350] width 273 height 73
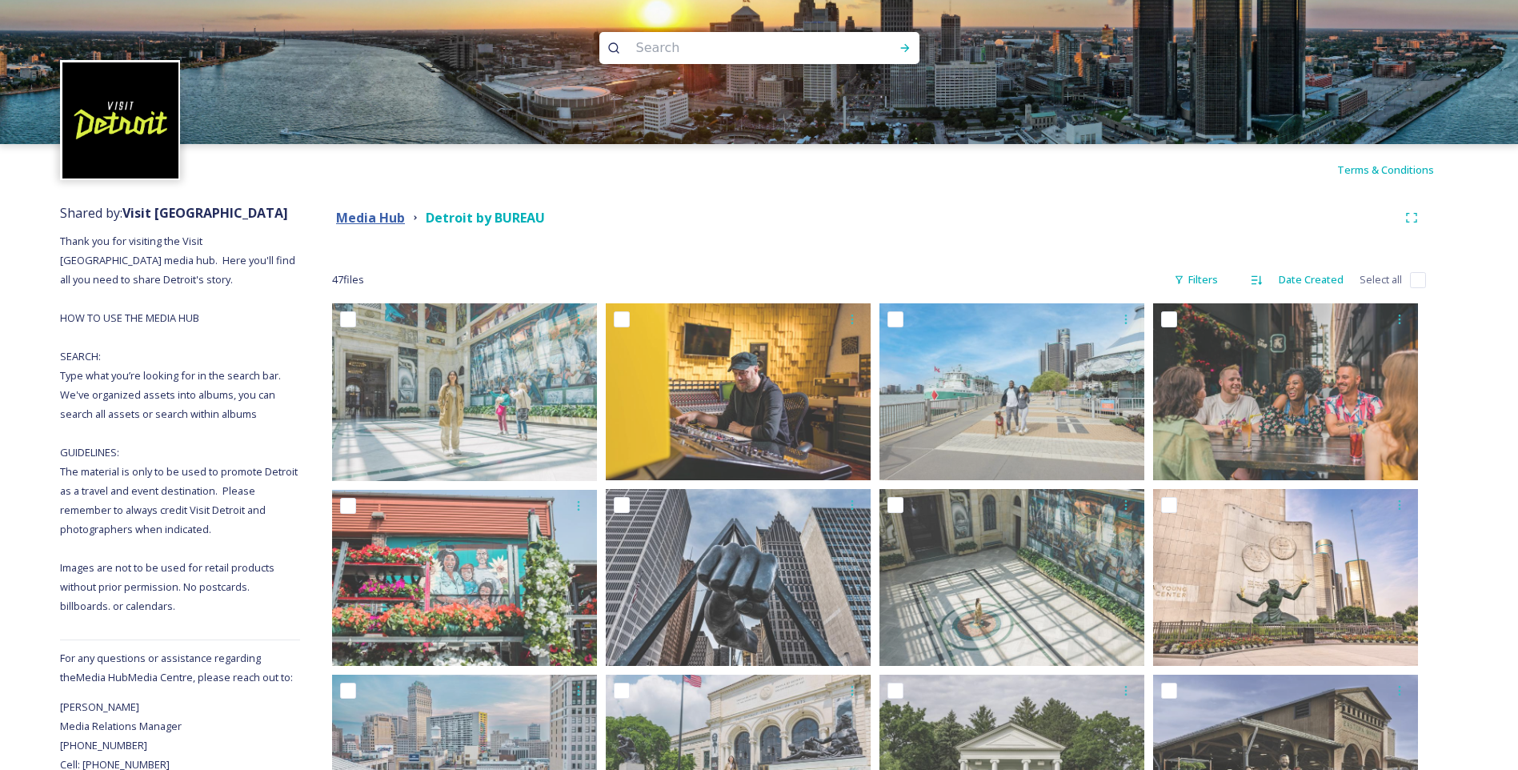
click at [387, 223] on strong "Media Hub" at bounding box center [370, 218] width 69 height 18
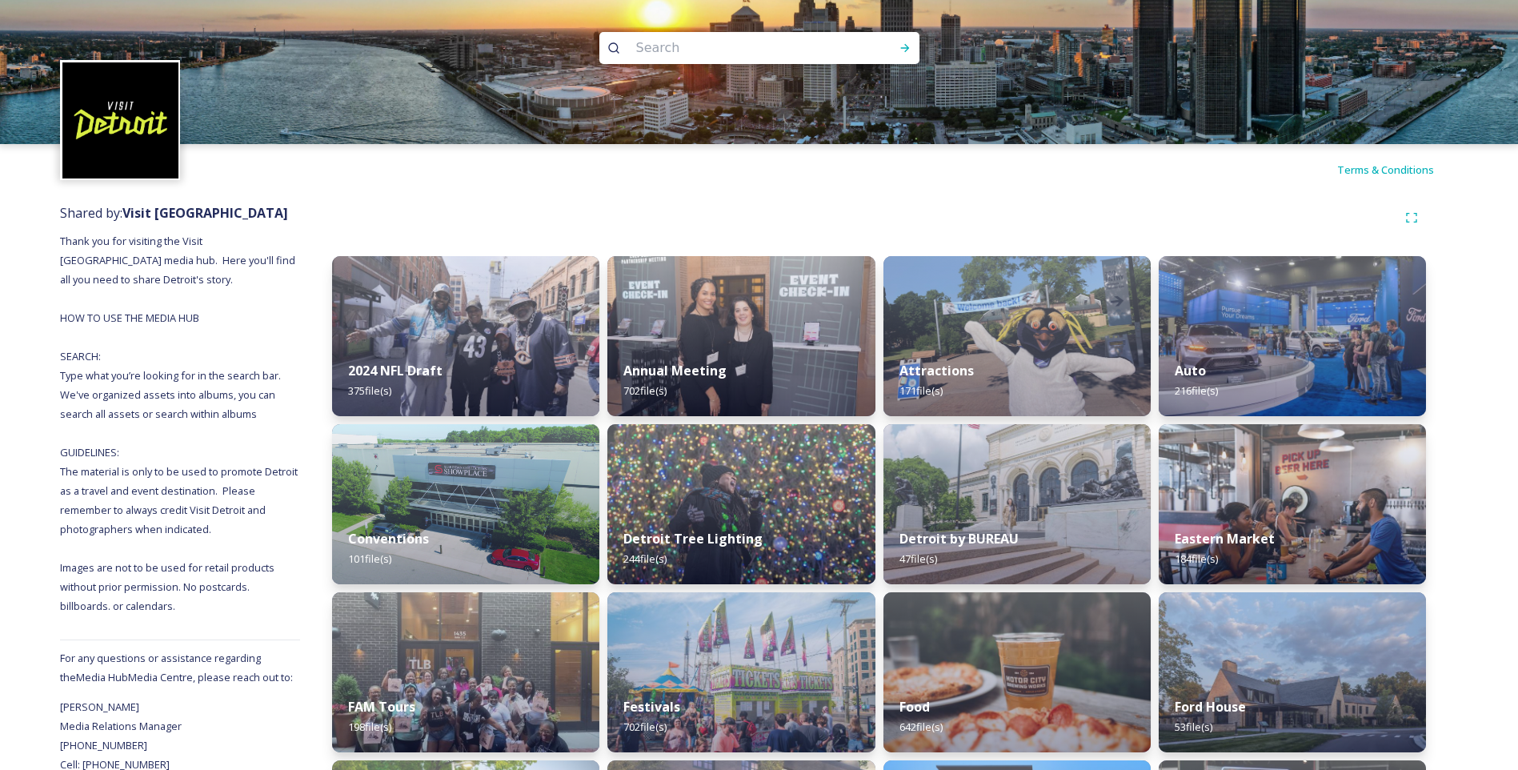
click at [687, 50] on input at bounding box center [737, 47] width 219 height 35
paste input "[PERSON_NAME] & [PERSON_NAME]"
type input "[PERSON_NAME] & [PERSON_NAME]"
click at [904, 46] on icon at bounding box center [905, 48] width 13 height 13
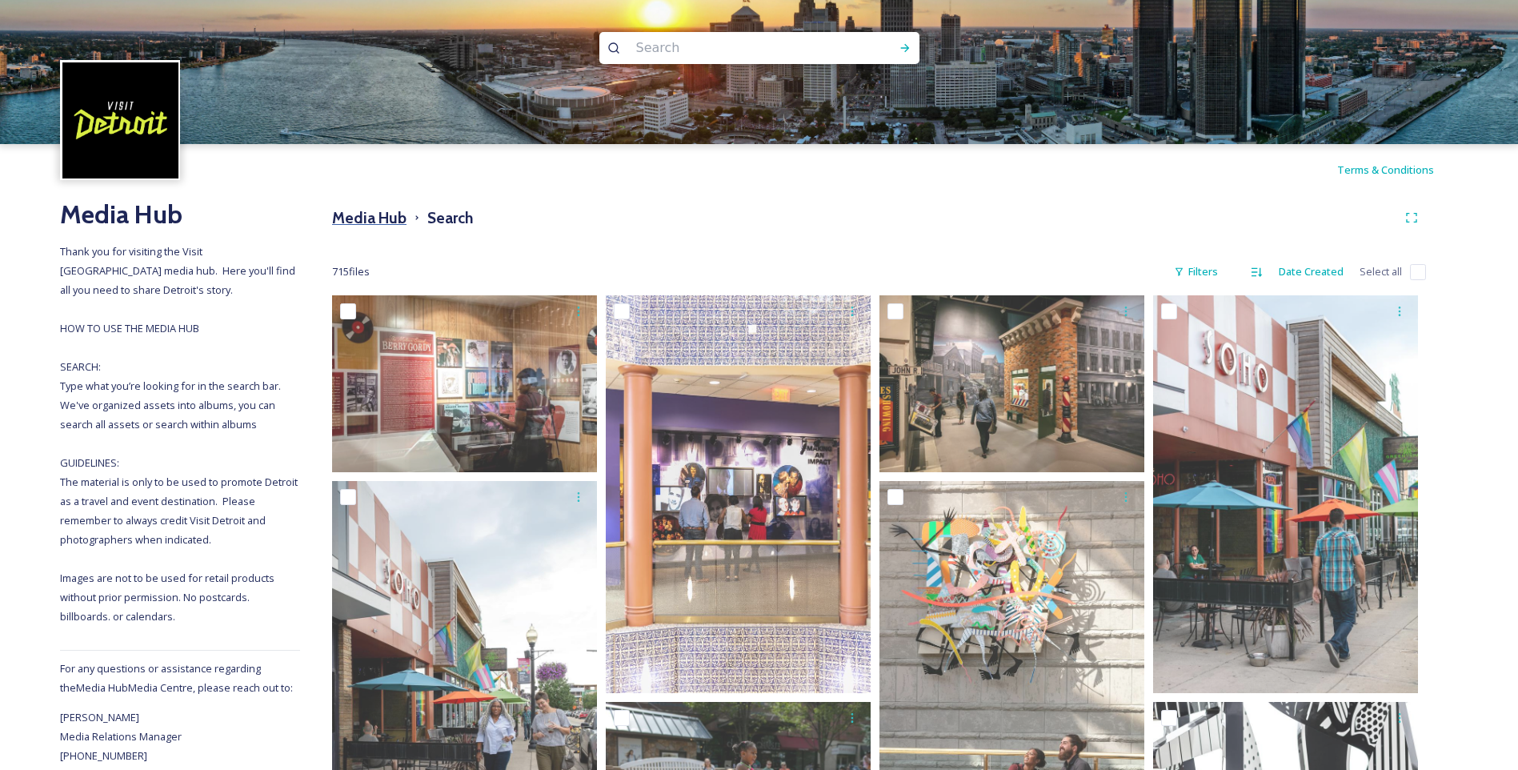
click at [375, 217] on h3 "Media Hub" at bounding box center [369, 217] width 74 height 23
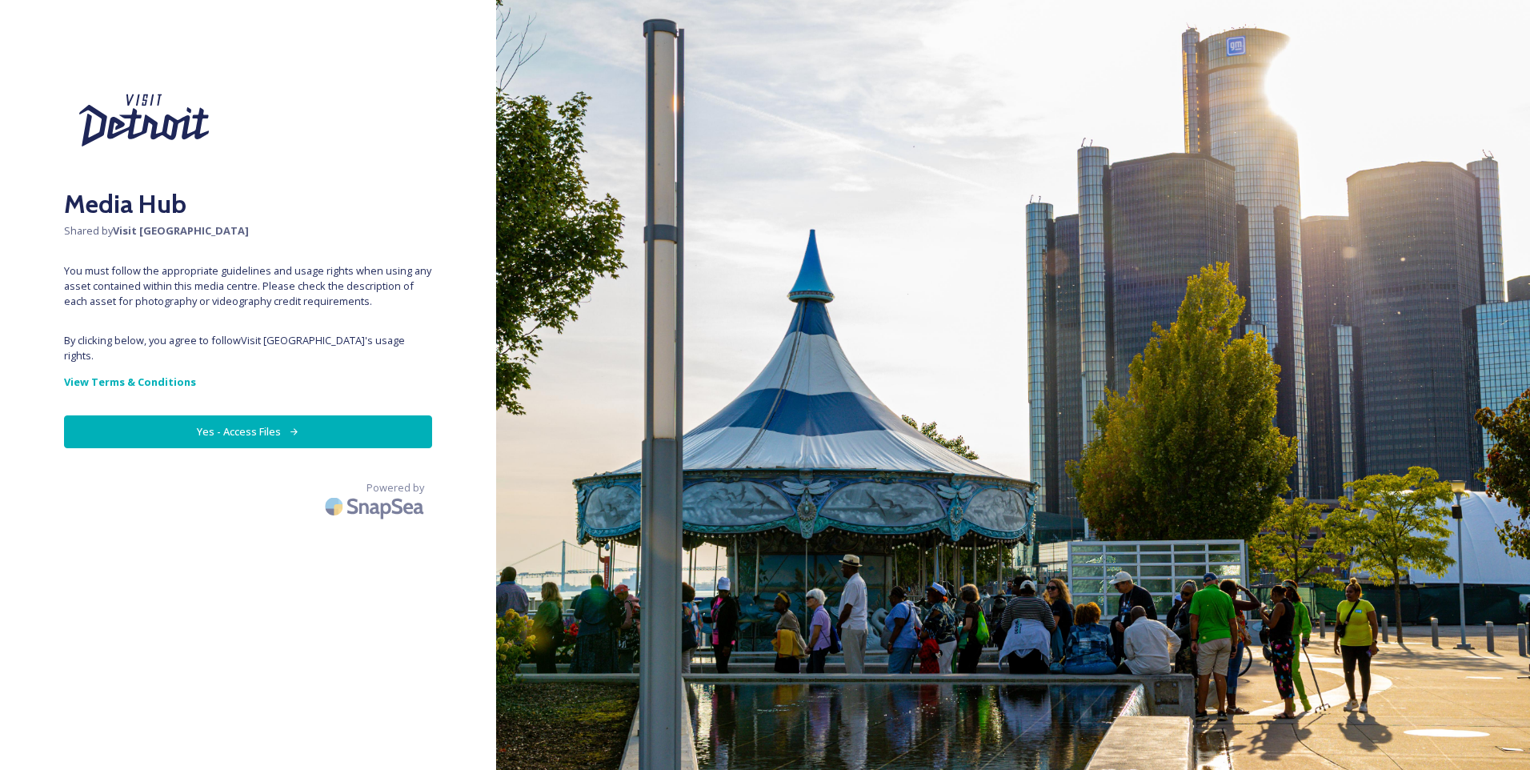
click at [301, 415] on button "Yes - Access Files" at bounding box center [248, 431] width 368 height 33
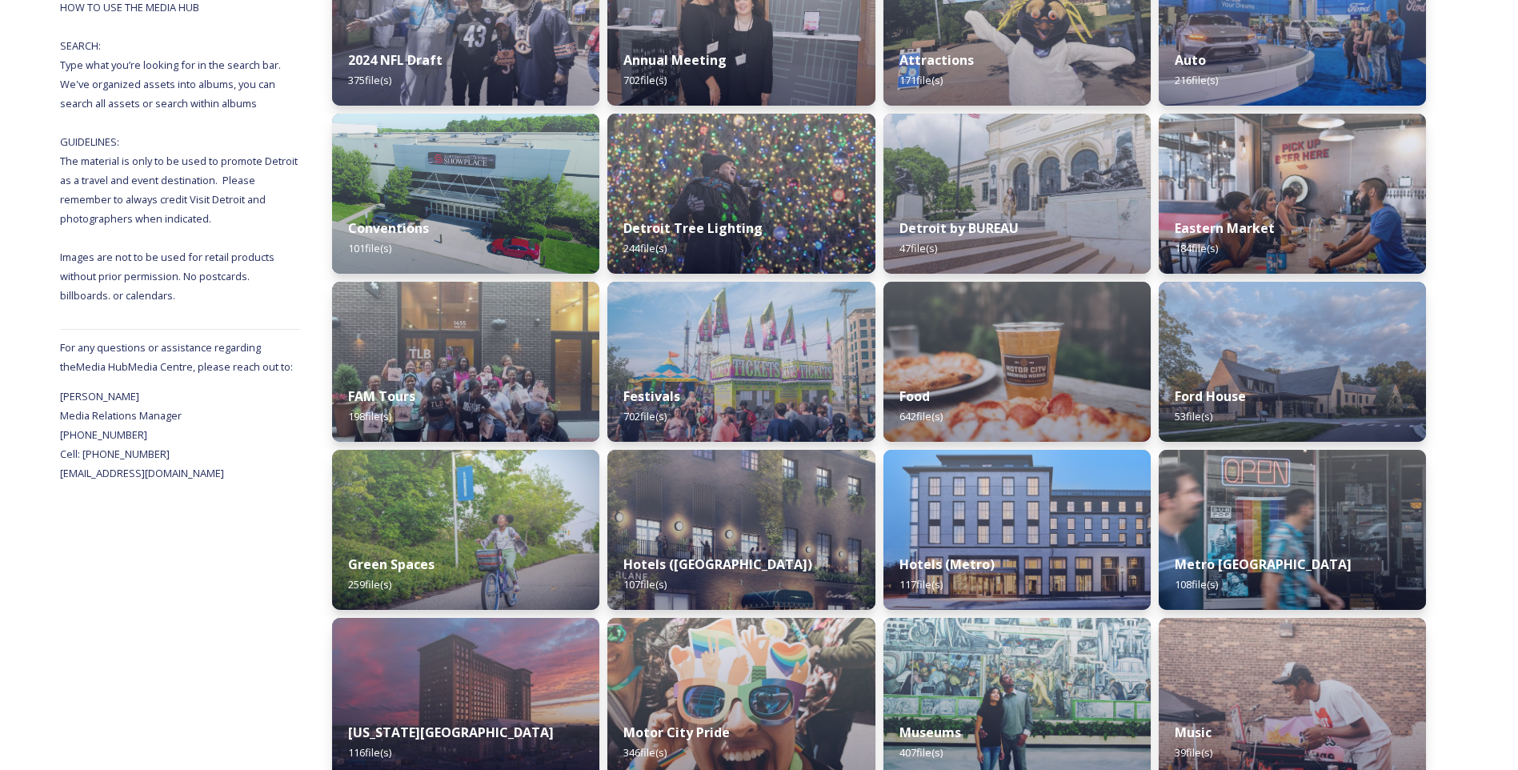
scroll to position [313, 0]
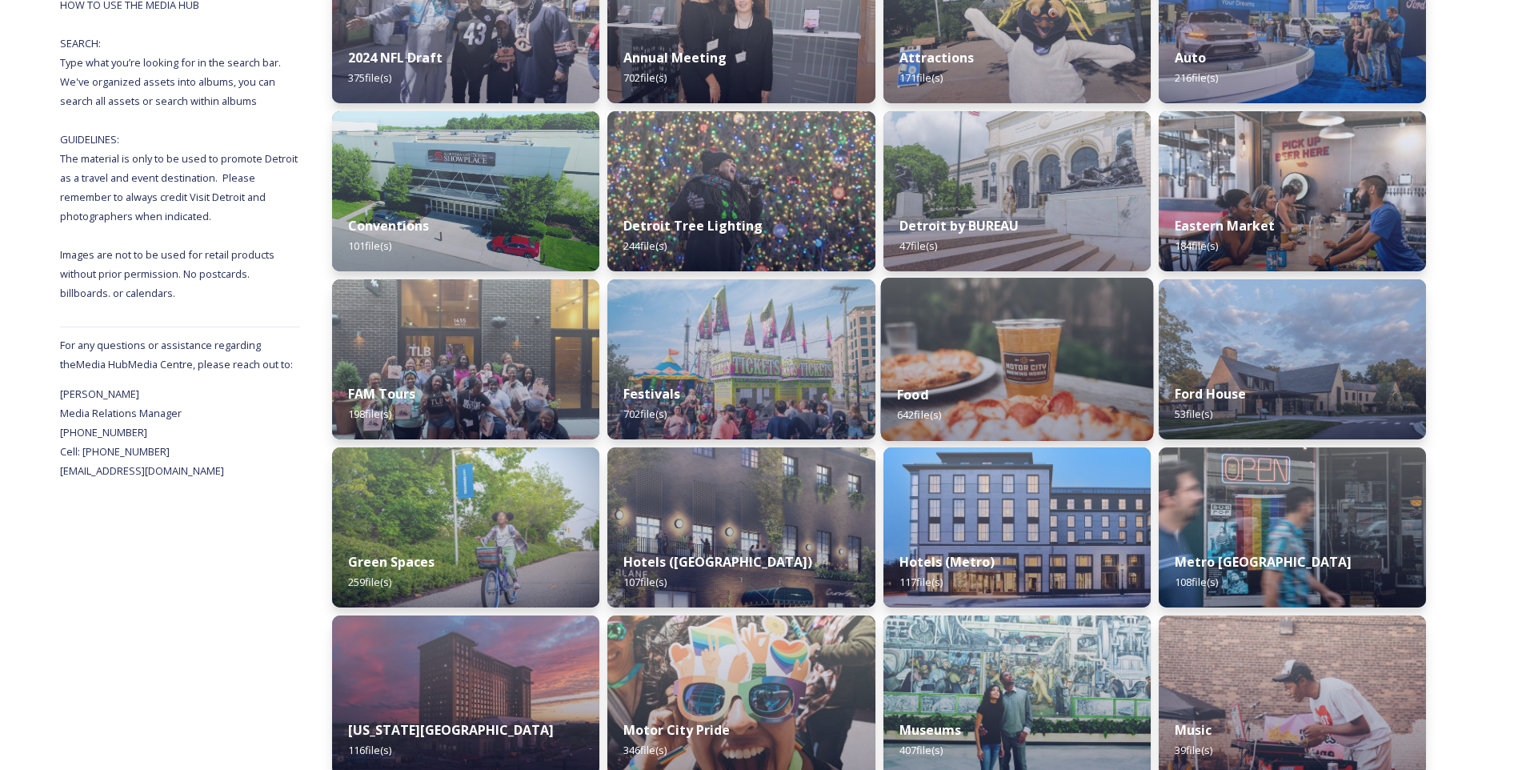
click at [1012, 353] on img at bounding box center [1016, 359] width 273 height 163
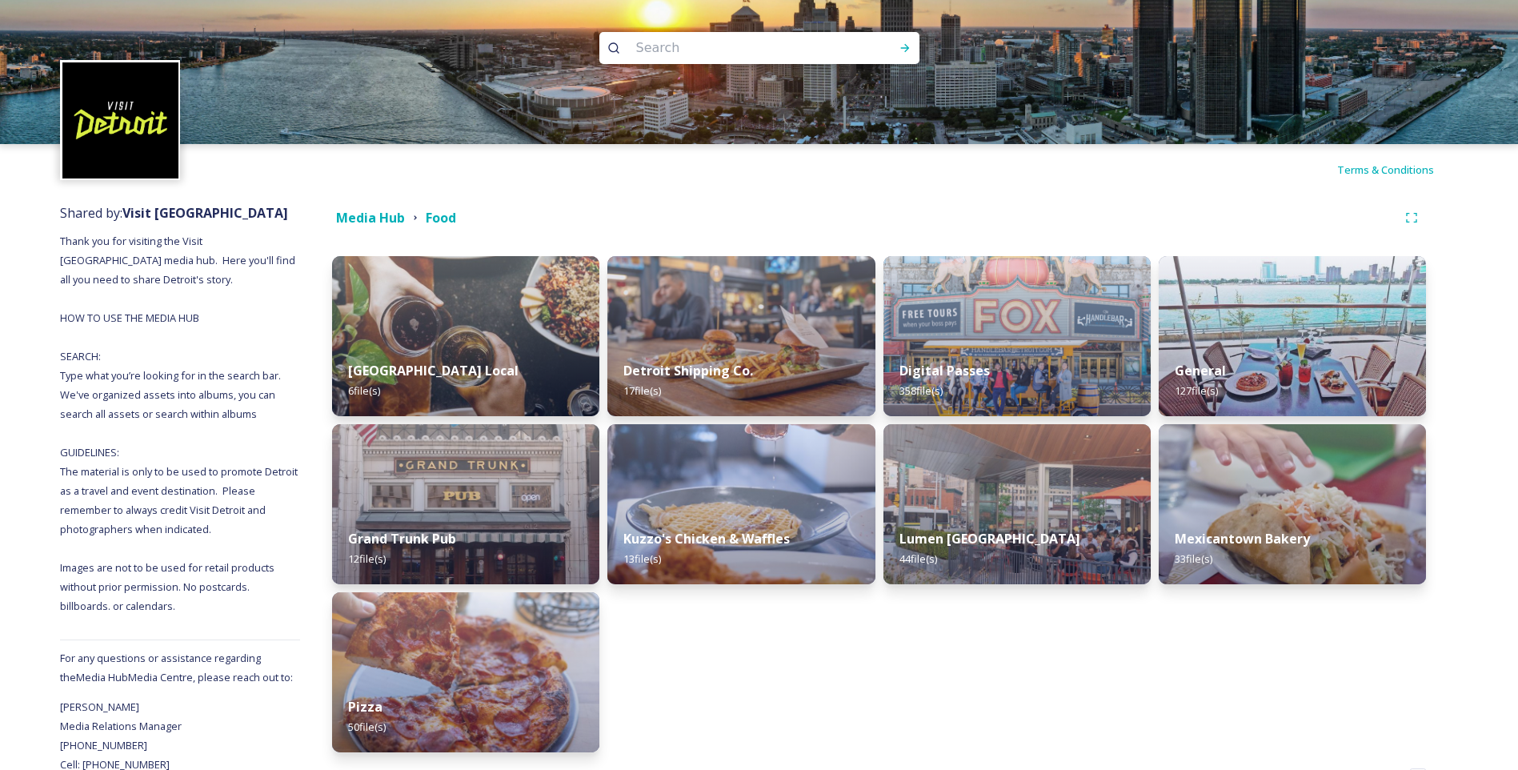
scroll to position [57, 0]
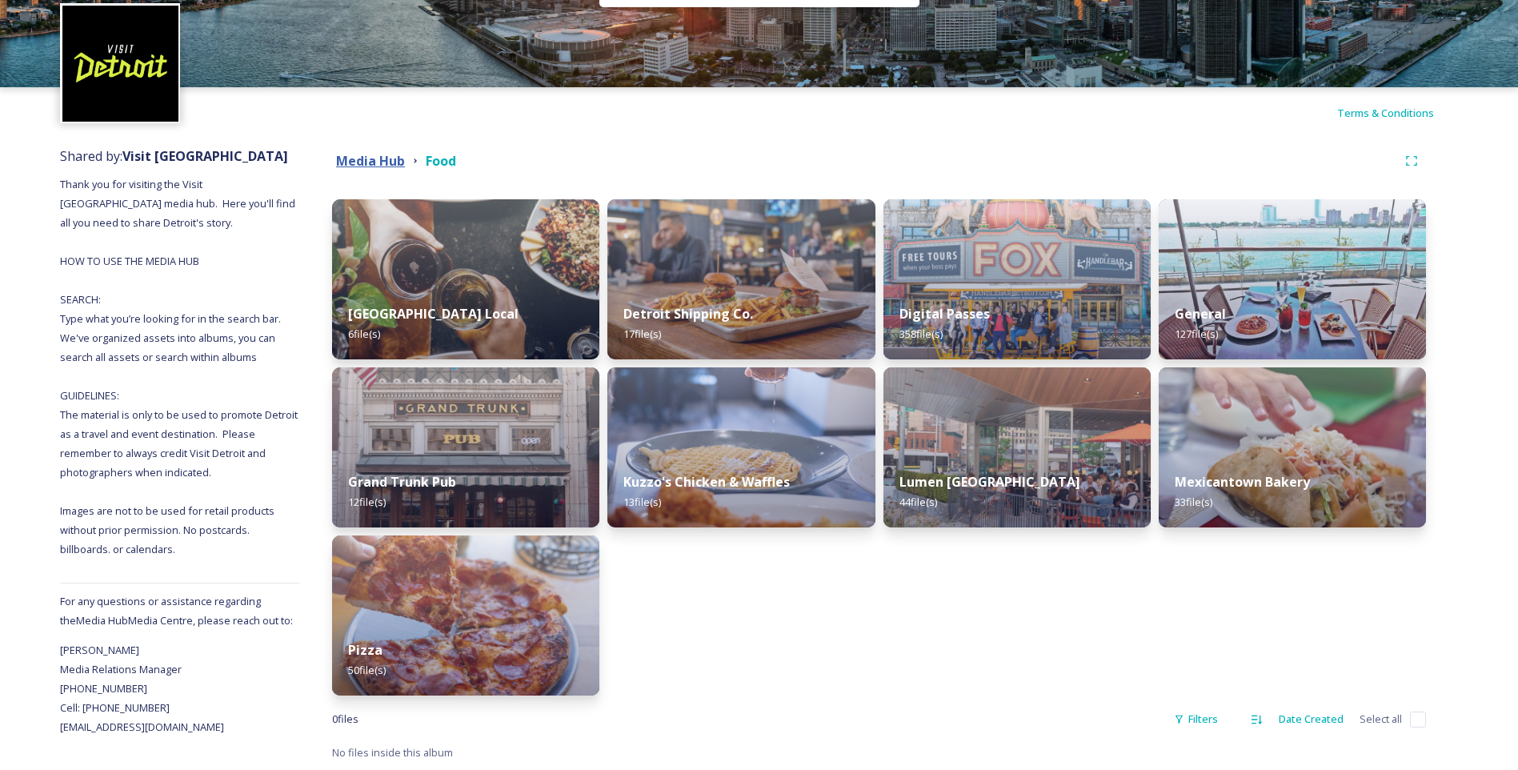
click at [371, 157] on strong "Media Hub" at bounding box center [370, 161] width 69 height 18
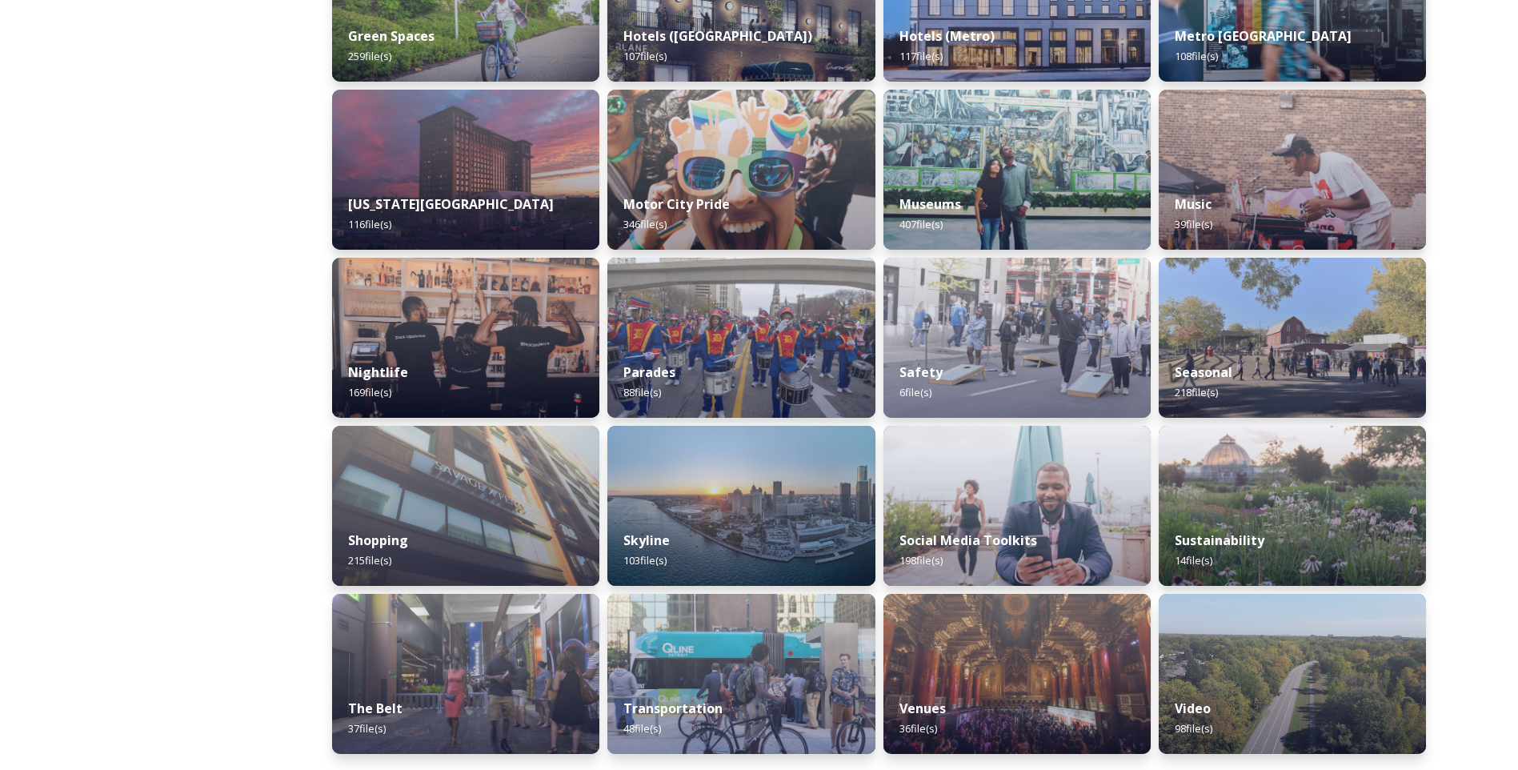
scroll to position [839, 0]
click at [1026, 549] on strong "Social Media Toolkits" at bounding box center [967, 541] width 140 height 18
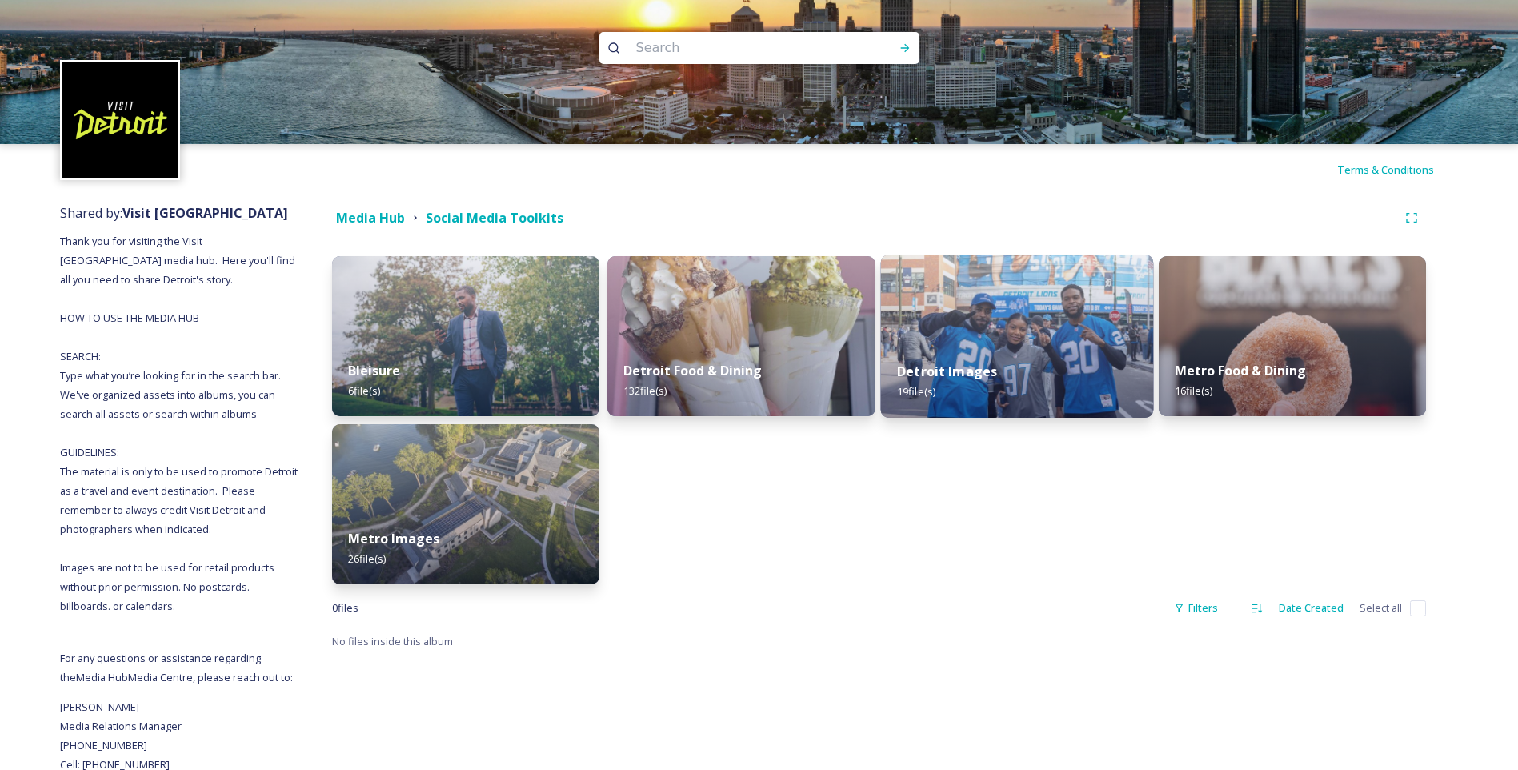
click at [942, 331] on img at bounding box center [1016, 335] width 273 height 163
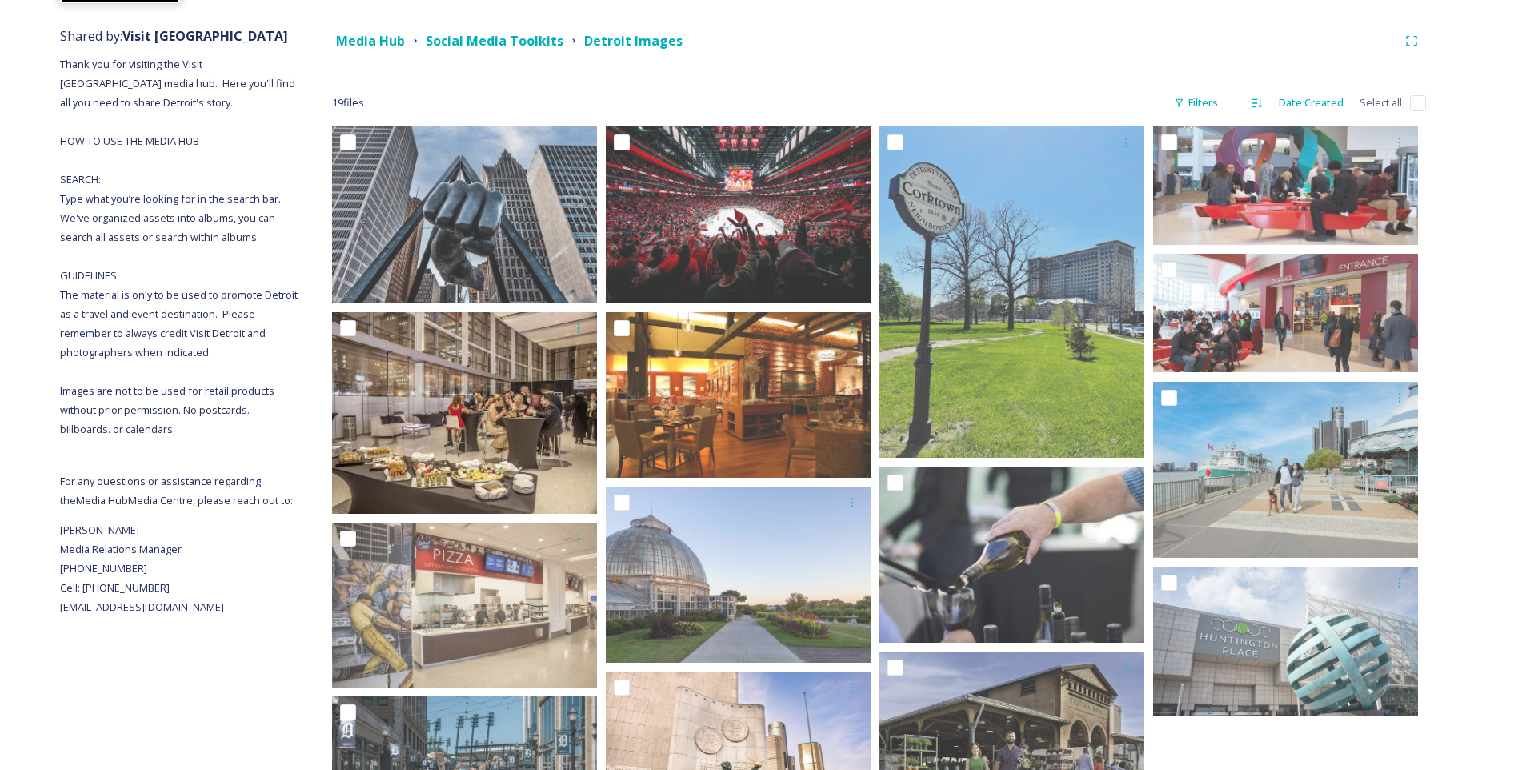
scroll to position [170, 0]
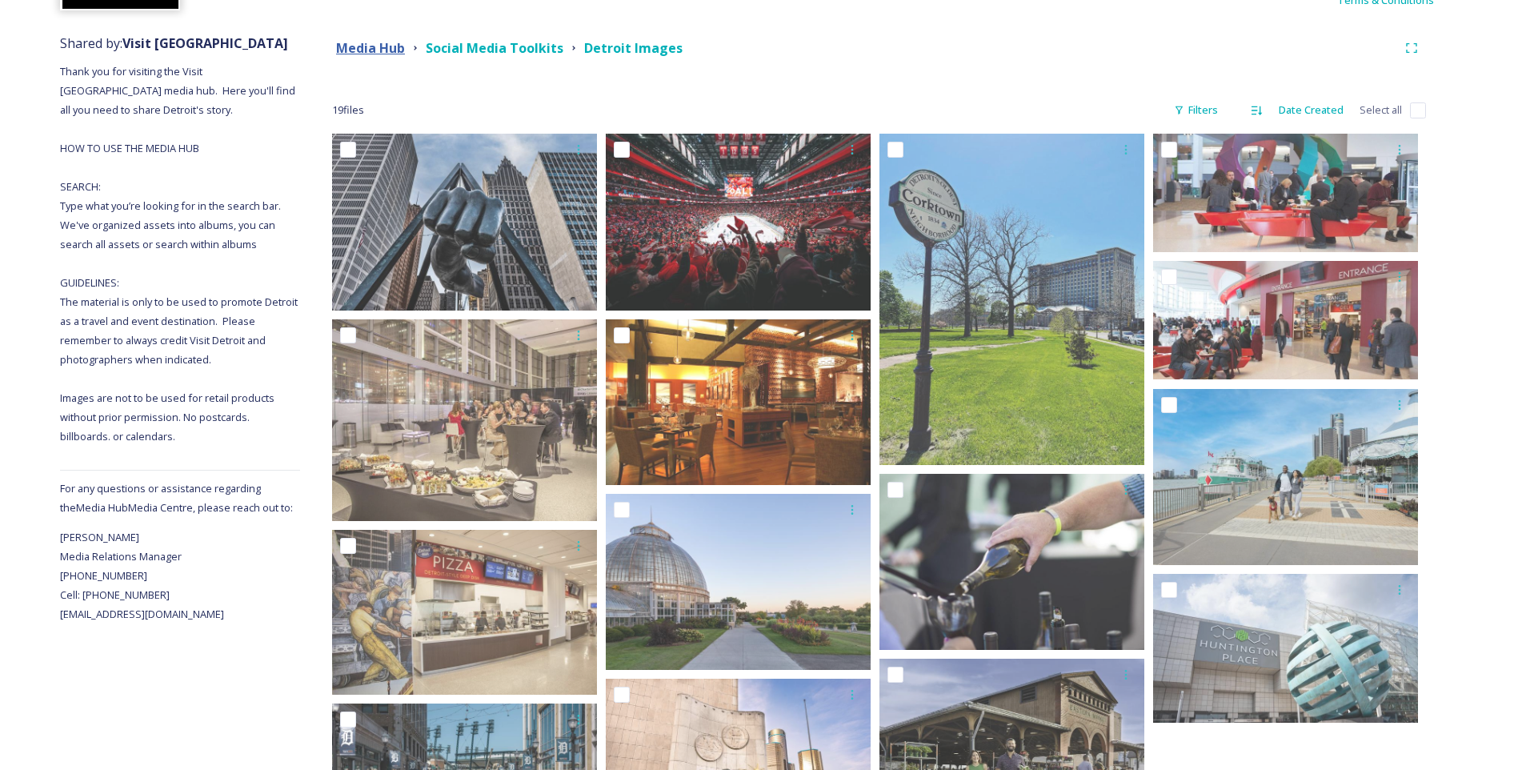
click at [356, 46] on strong "Media Hub" at bounding box center [370, 48] width 69 height 18
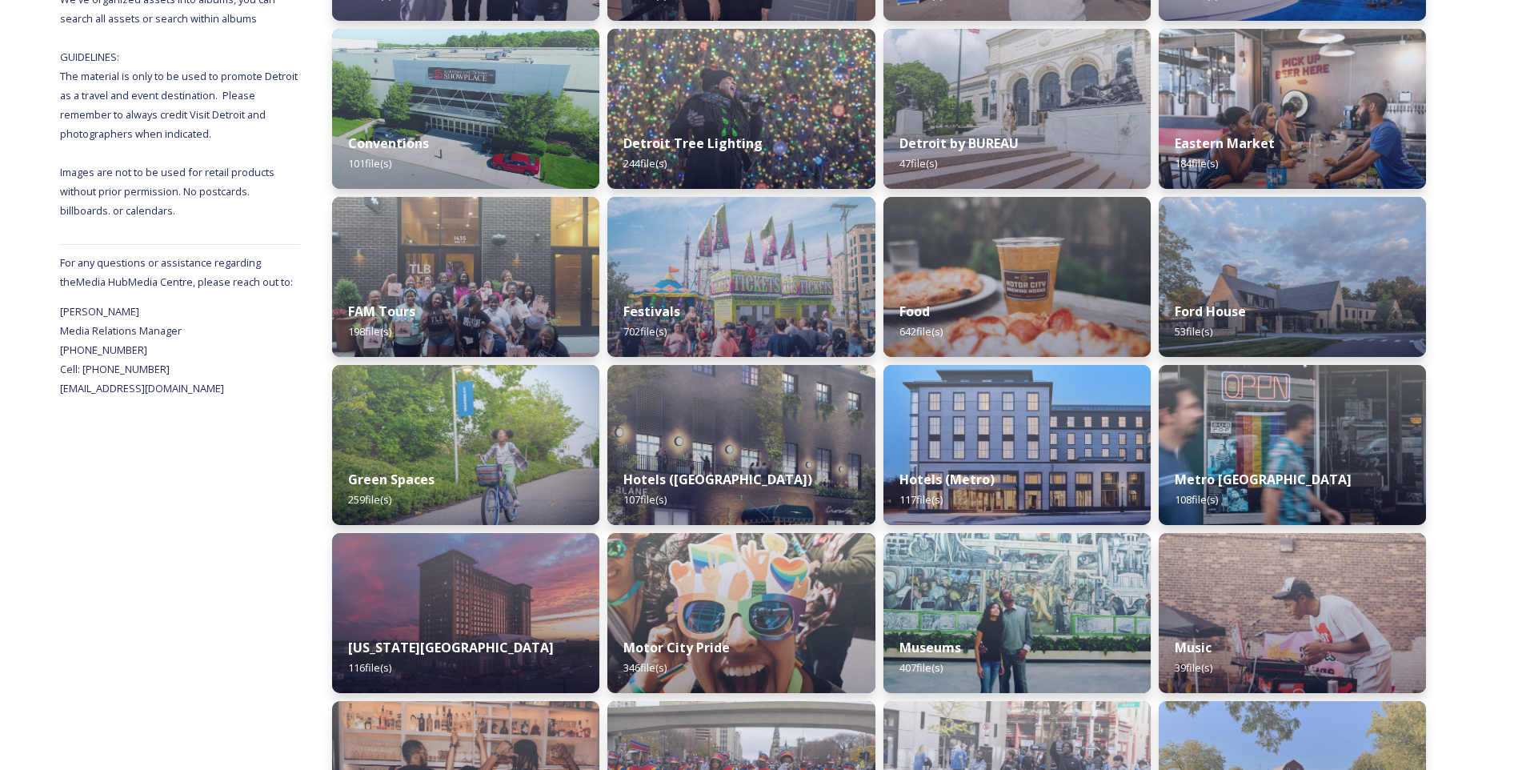
scroll to position [395, 0]
click at [426, 421] on img at bounding box center [466, 444] width 273 height 163
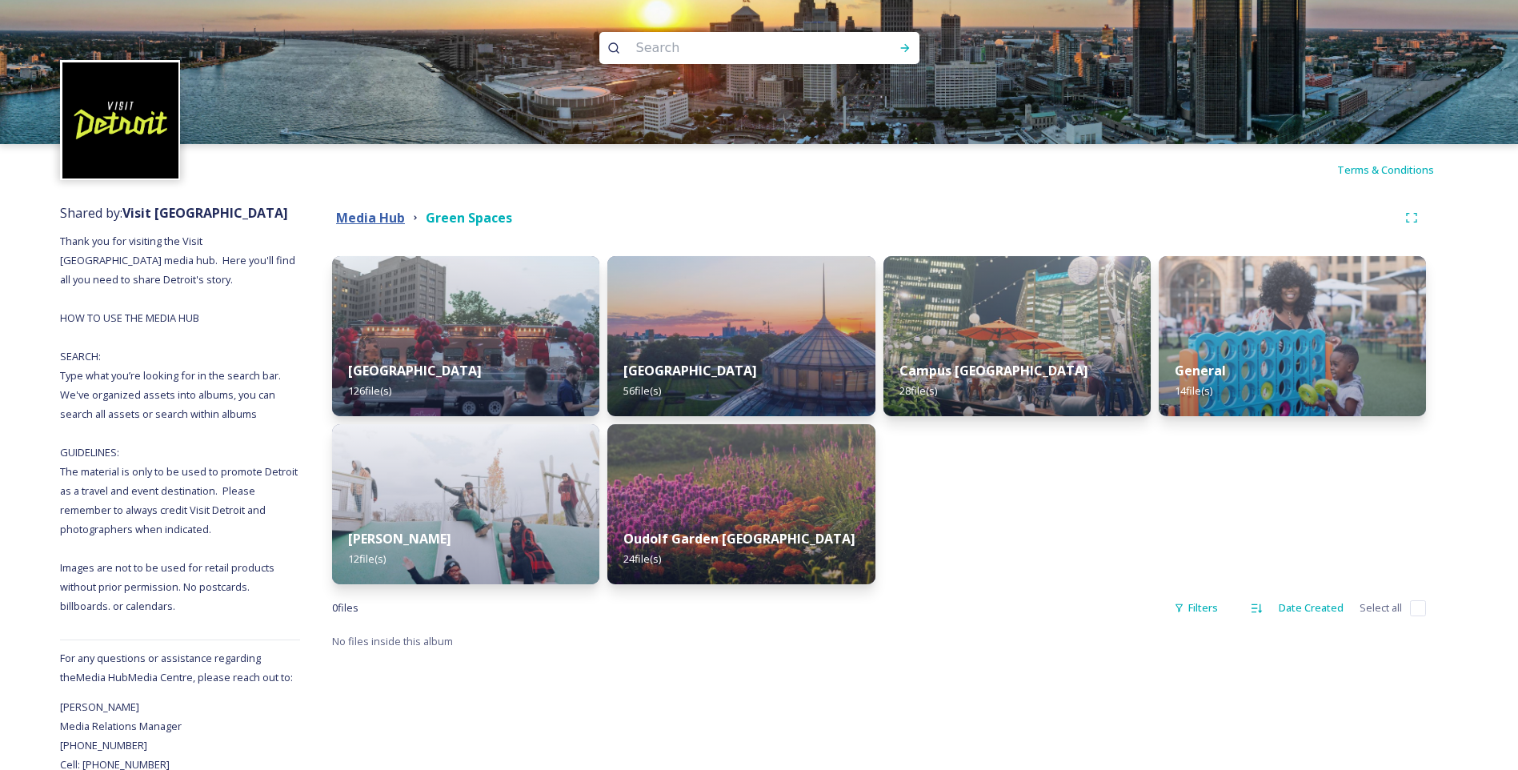
click at [370, 220] on strong "Media Hub" at bounding box center [370, 218] width 69 height 18
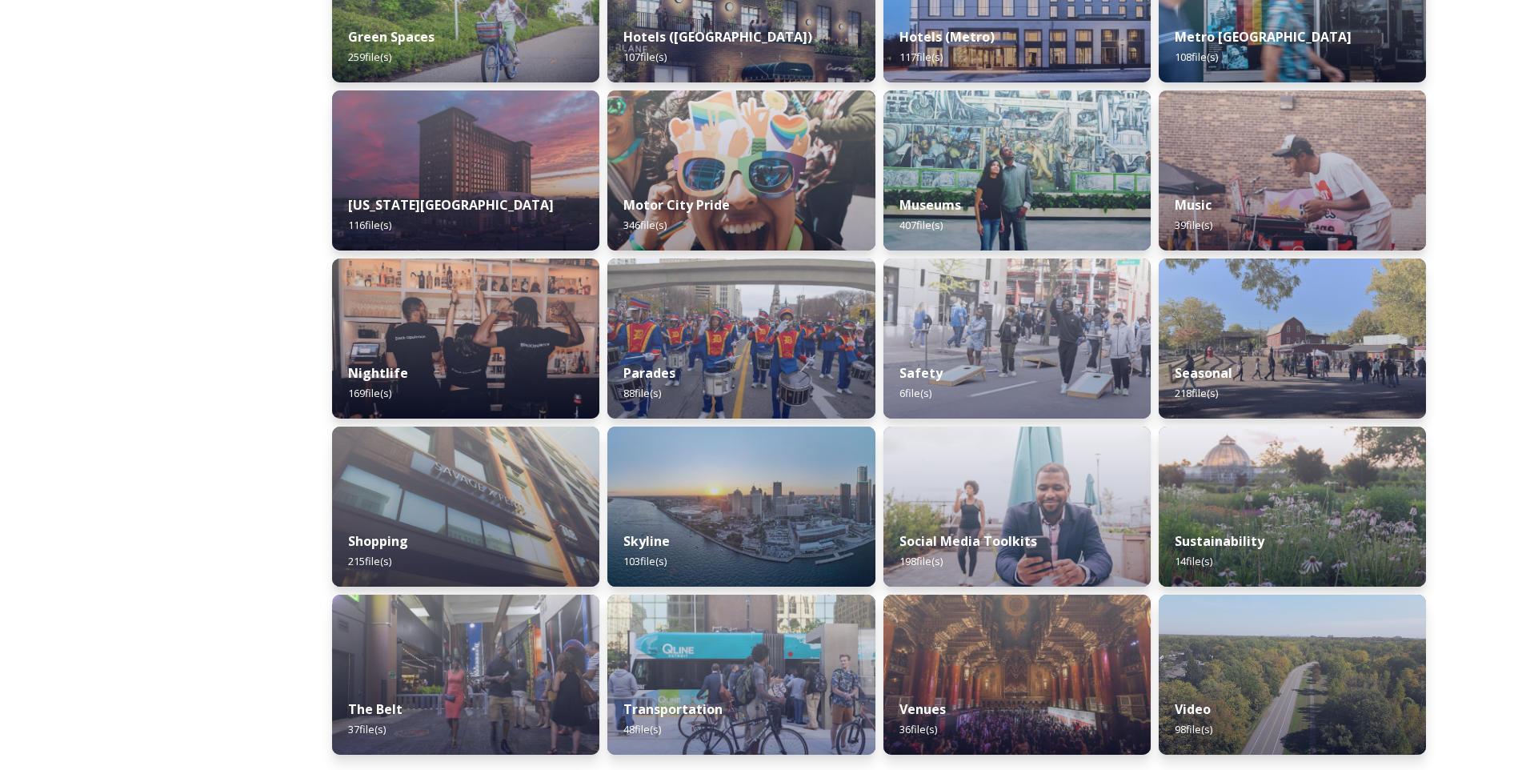
scroll to position [839, 0]
click at [723, 715] on div "Transportation 48 file(s)" at bounding box center [741, 719] width 273 height 73
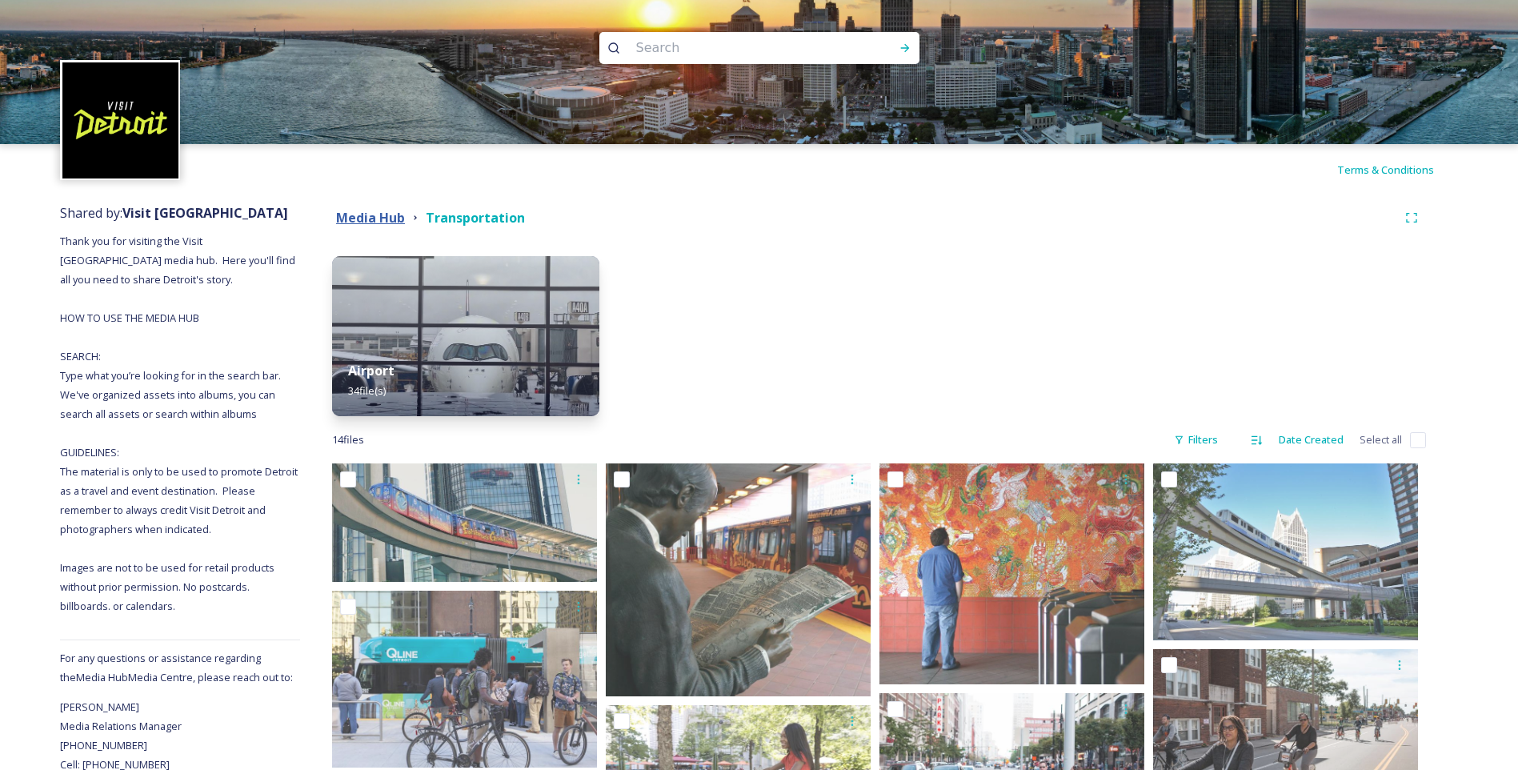
click at [366, 215] on strong "Media Hub" at bounding box center [370, 218] width 69 height 18
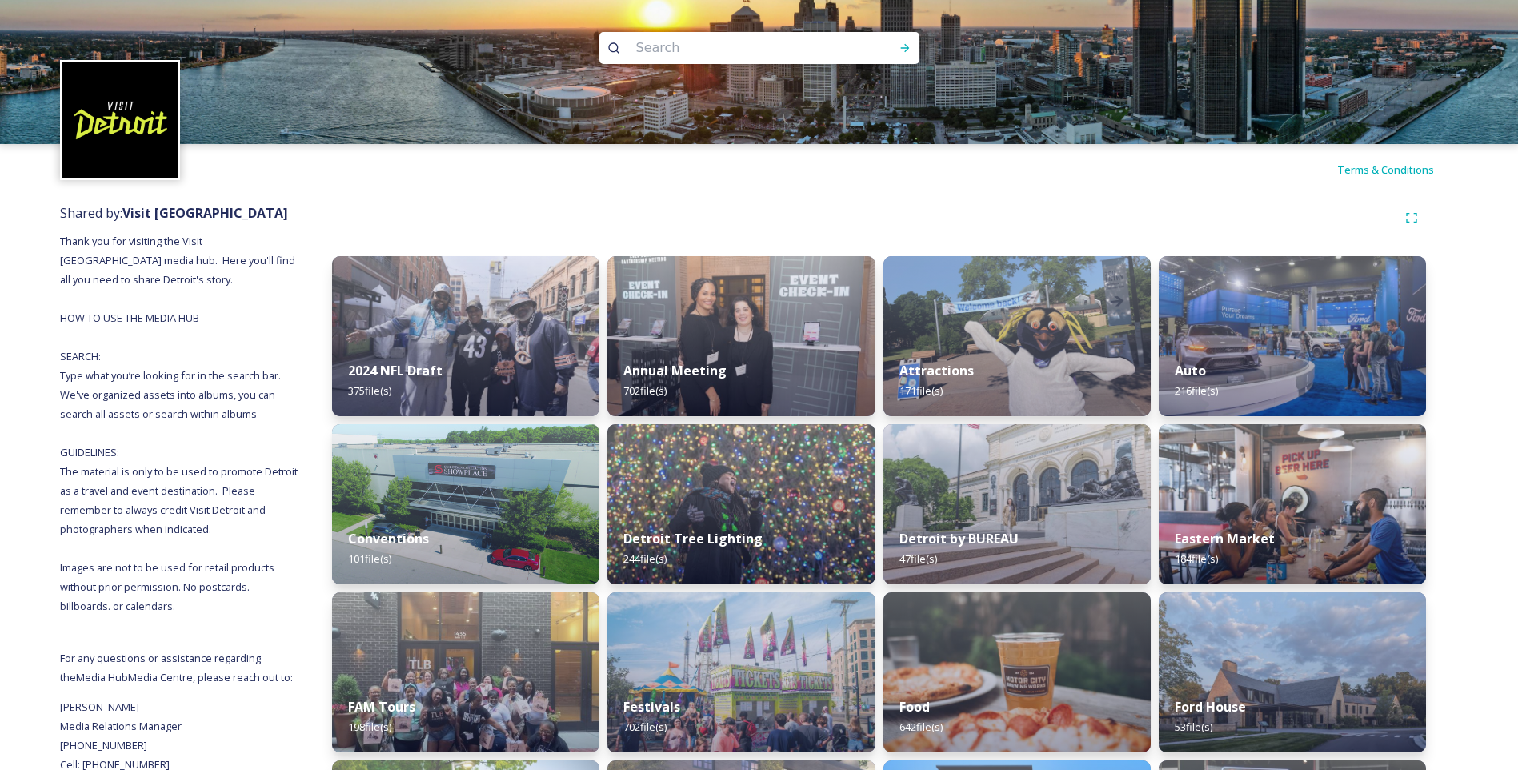
click at [723, 51] on input at bounding box center [737, 47] width 219 height 35
click at [1023, 481] on img at bounding box center [1016, 503] width 273 height 163
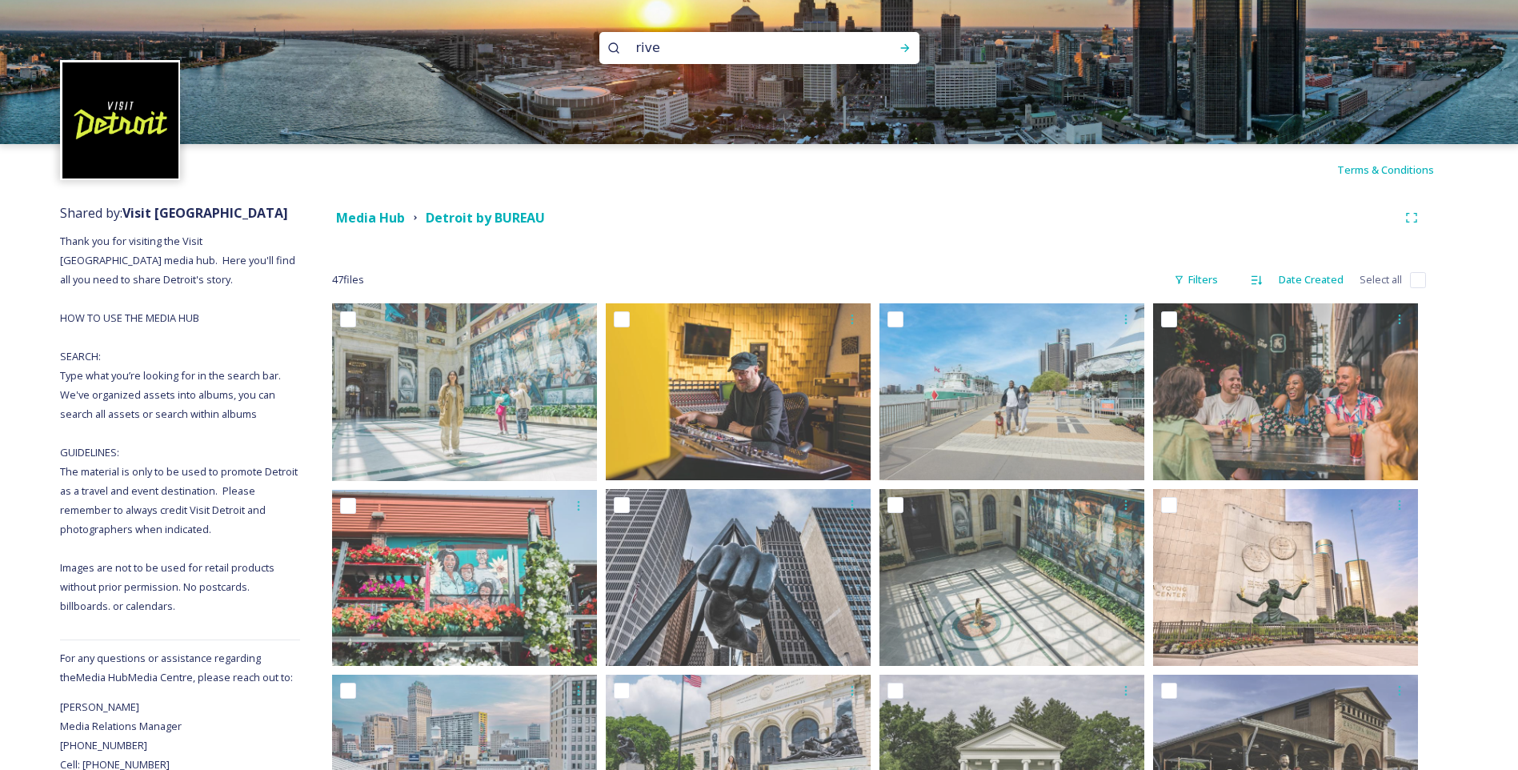
click at [814, 56] on input "rive" at bounding box center [737, 47] width 219 height 35
type input "r"
type input "caros"
paste input "carousel"
type input "carousel"
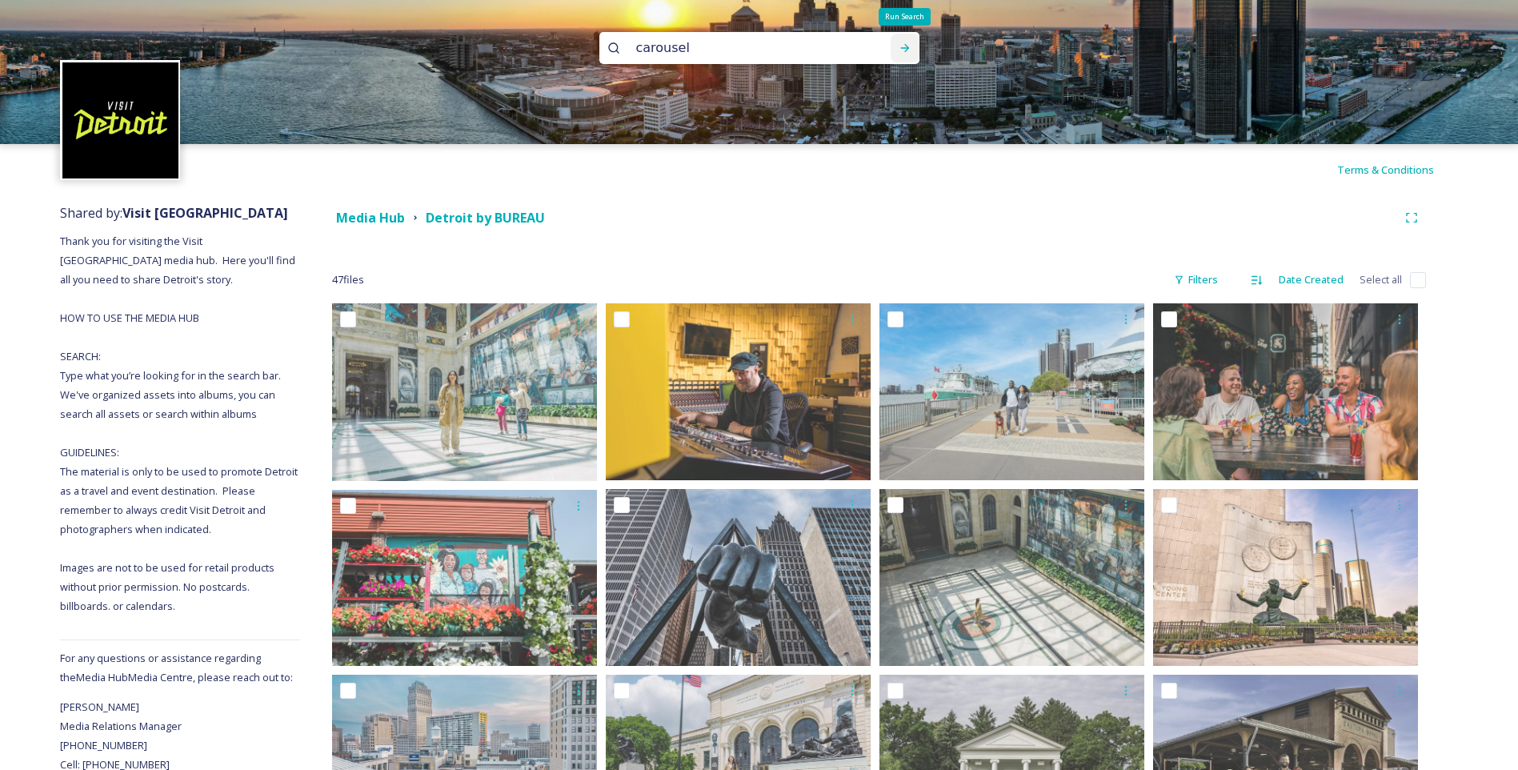
click at [909, 42] on icon at bounding box center [905, 48] width 13 height 13
